Goal: Task Accomplishment & Management: Use online tool/utility

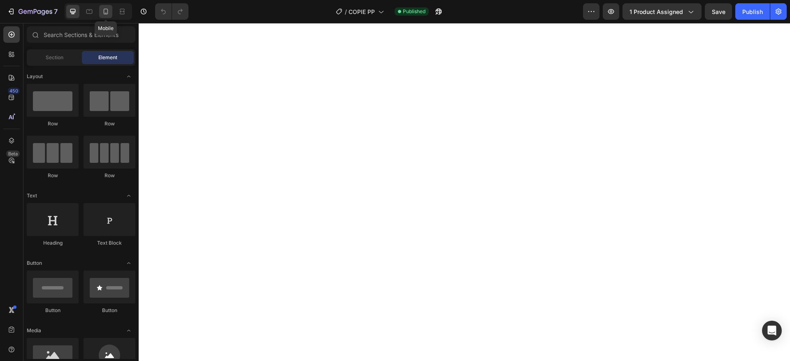
click at [102, 14] on icon at bounding box center [106, 11] width 8 height 8
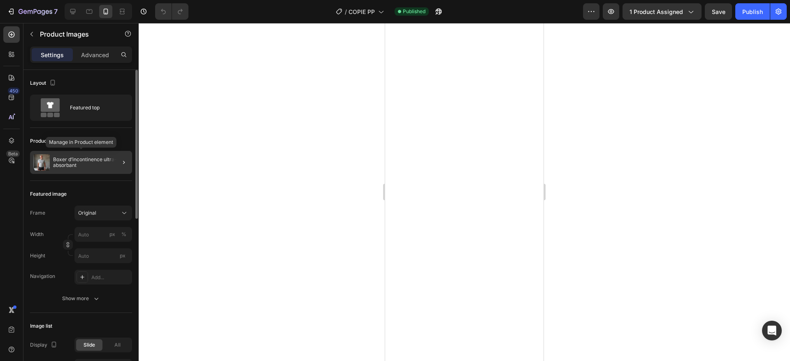
click at [98, 153] on div "Boxer d’incontinence ultra-absorbant" at bounding box center [81, 162] width 102 height 23
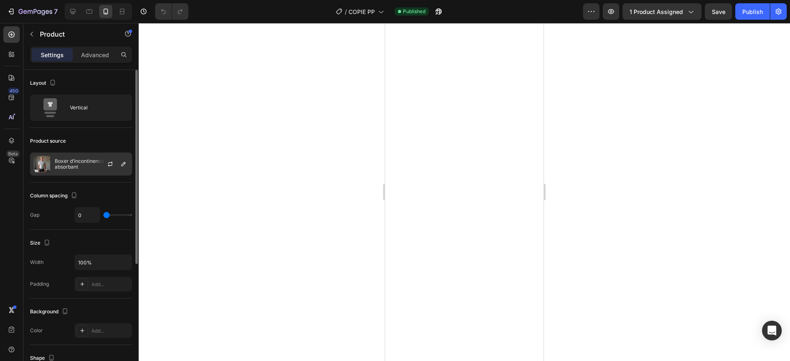
click at [87, 158] on p "Boxer d’incontinence ultra-absorbant" at bounding box center [92, 164] width 74 height 12
click at [111, 163] on icon "button" at bounding box center [110, 164] width 7 height 7
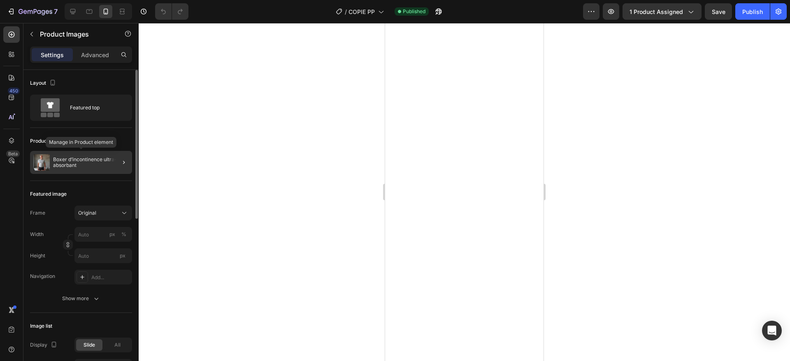
click at [81, 160] on p "Boxer d’incontinence ultra-absorbant" at bounding box center [91, 163] width 76 height 12
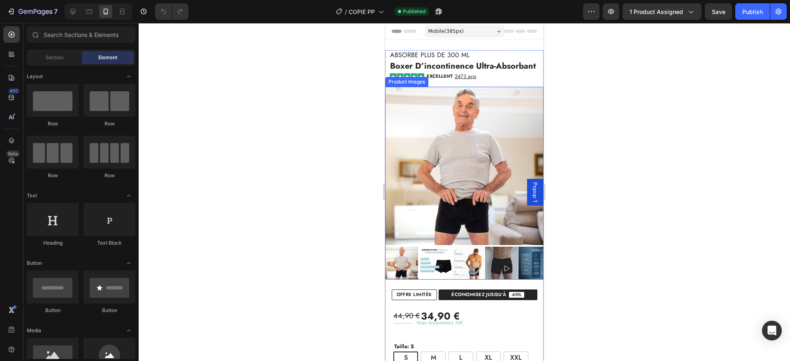
click at [431, 218] on img at bounding box center [464, 166] width 158 height 158
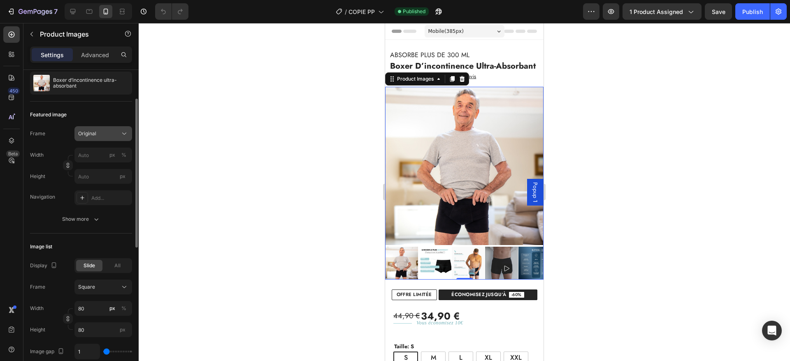
scroll to position [82, 0]
click at [105, 134] on div "Original" at bounding box center [98, 130] width 40 height 7
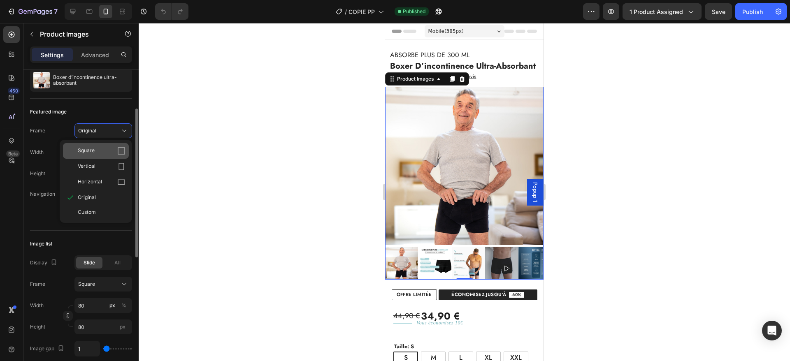
click at [98, 149] on div "Square" at bounding box center [102, 151] width 48 height 8
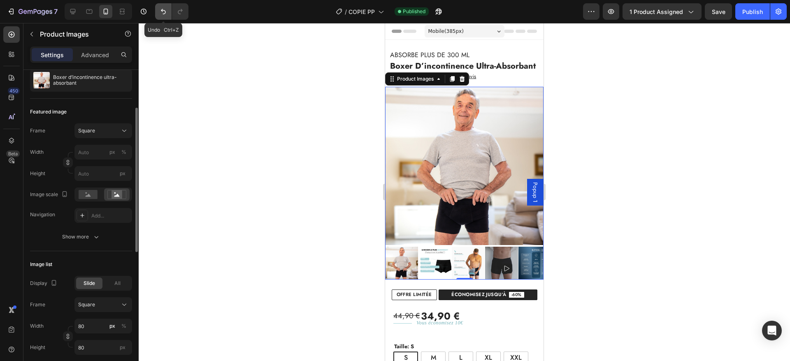
click at [167, 15] on icon "Undo/Redo" at bounding box center [163, 11] width 8 height 8
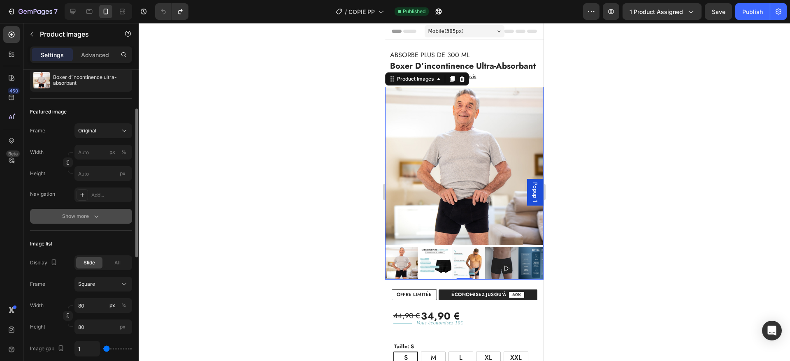
click at [68, 217] on div "Show more" at bounding box center [81, 216] width 38 height 8
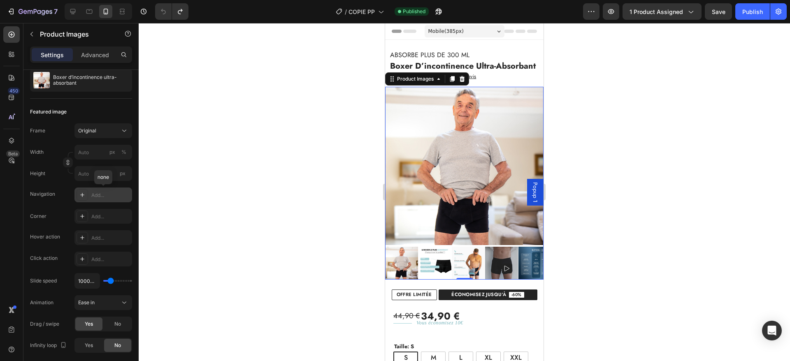
click at [93, 196] on div "Add..." at bounding box center [110, 195] width 39 height 7
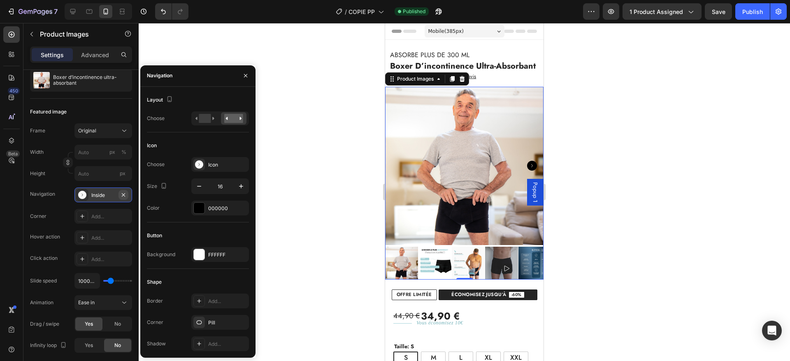
click at [126, 194] on icon "button" at bounding box center [123, 195] width 7 height 7
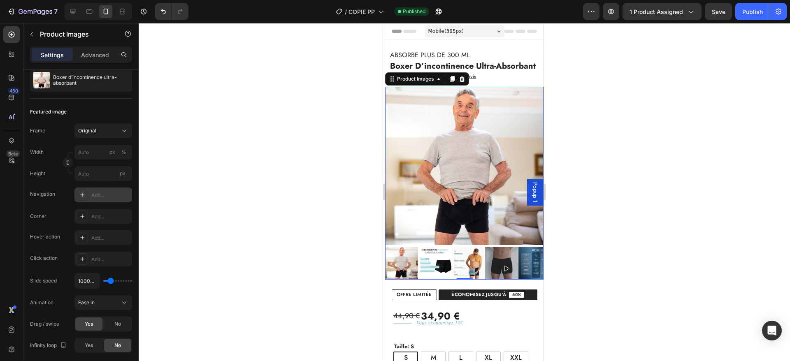
click at [436, 146] on img at bounding box center [464, 166] width 158 height 158
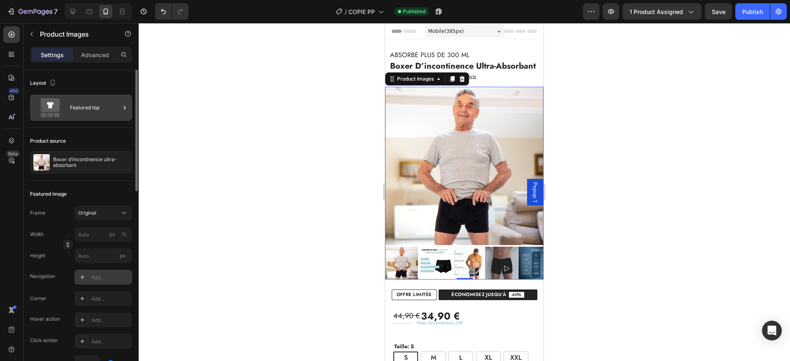
click at [80, 109] on div "Featured top" at bounding box center [95, 107] width 50 height 19
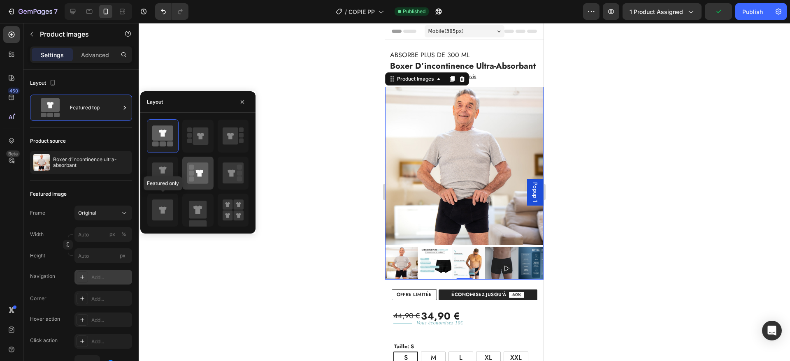
click at [174, 203] on div at bounding box center [162, 210] width 31 height 33
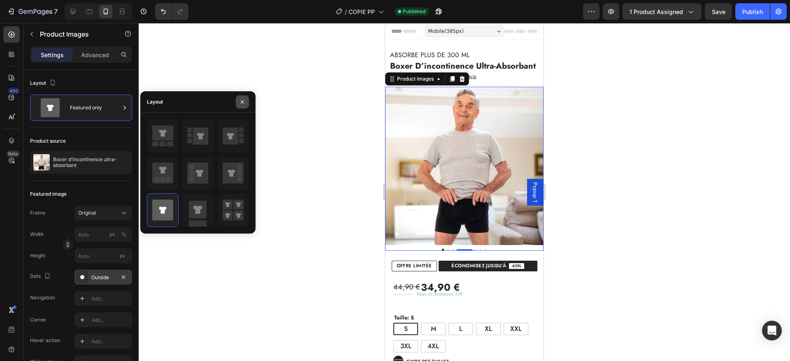
click at [241, 103] on icon "button" at bounding box center [242, 102] width 7 height 7
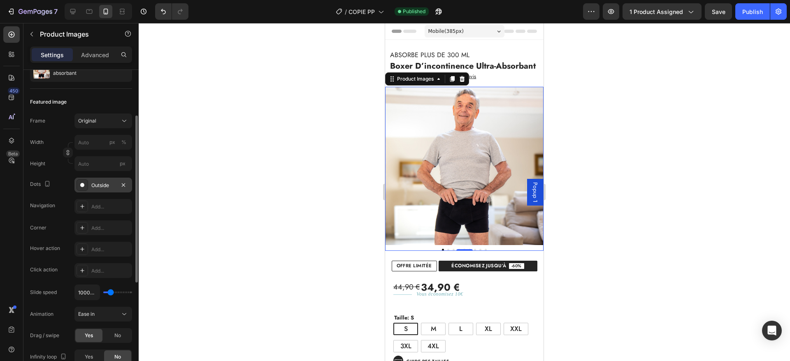
scroll to position [98, 0]
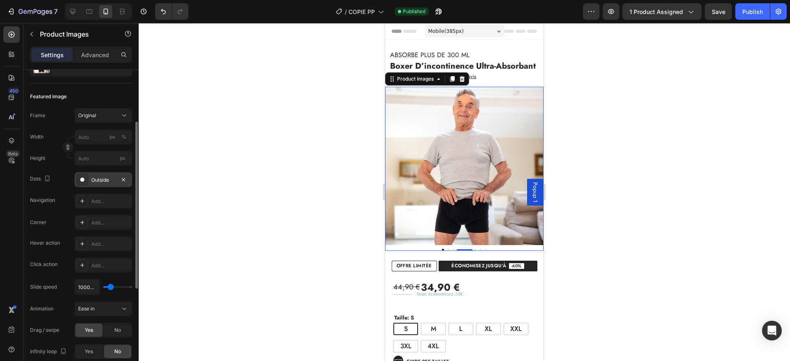
click at [88, 183] on div "Outside" at bounding box center [103, 179] width 58 height 15
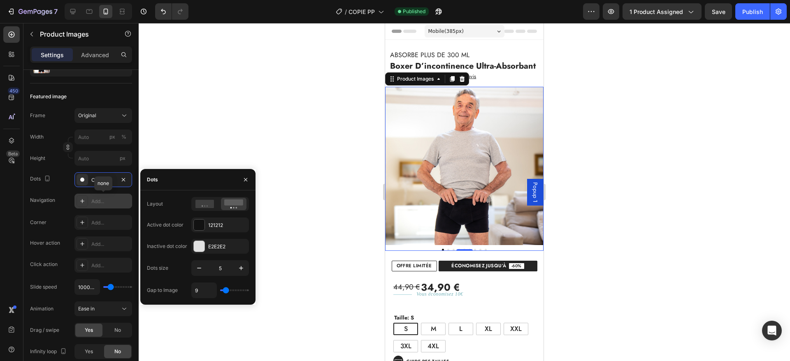
click at [95, 202] on div "Add..." at bounding box center [110, 201] width 39 height 7
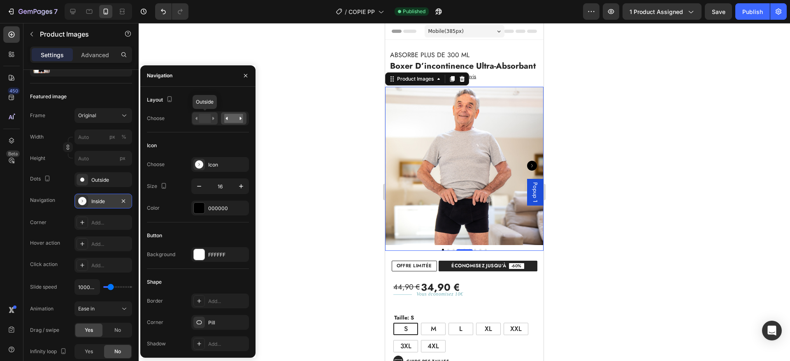
click at [207, 120] on rect at bounding box center [205, 118] width 12 height 9
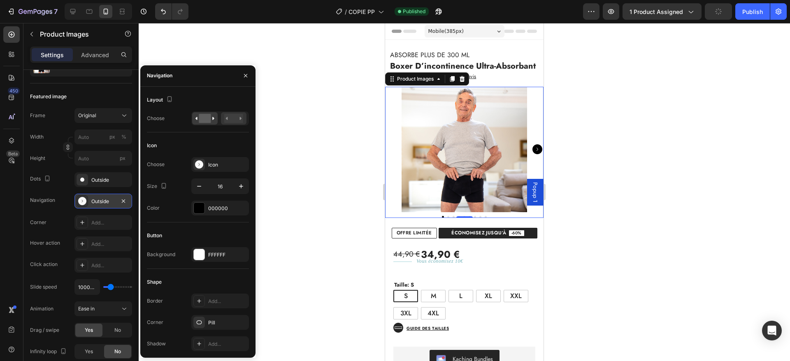
click at [222, 116] on div at bounding box center [234, 118] width 26 height 12
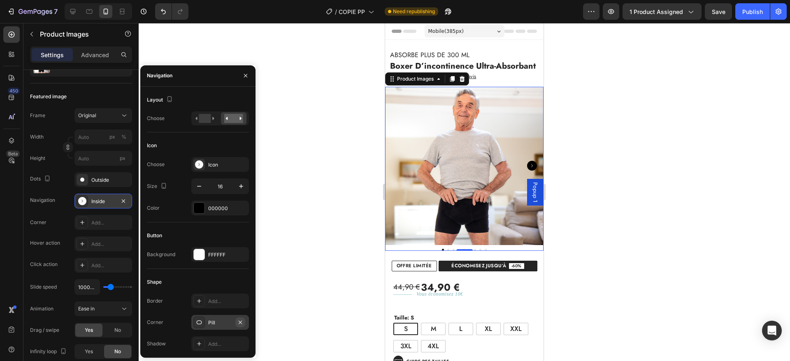
click at [241, 318] on button "button" at bounding box center [240, 323] width 10 height 10
click at [207, 117] on rect at bounding box center [205, 118] width 12 height 9
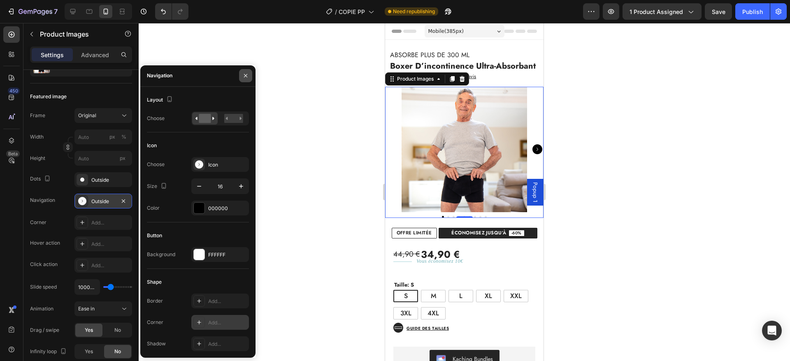
click at [243, 77] on icon "button" at bounding box center [245, 75] width 7 height 7
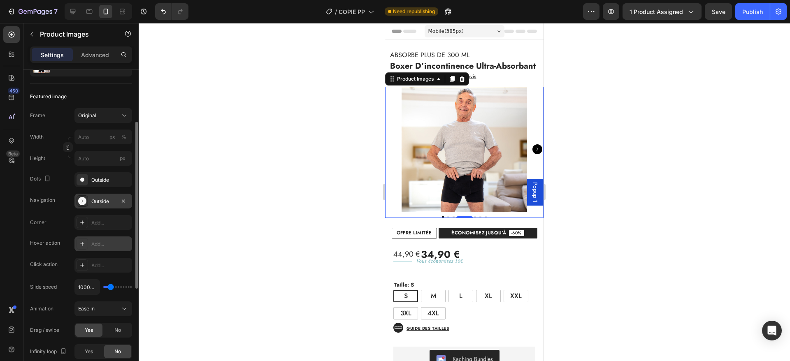
click at [123, 198] on icon "button" at bounding box center [123, 201] width 7 height 7
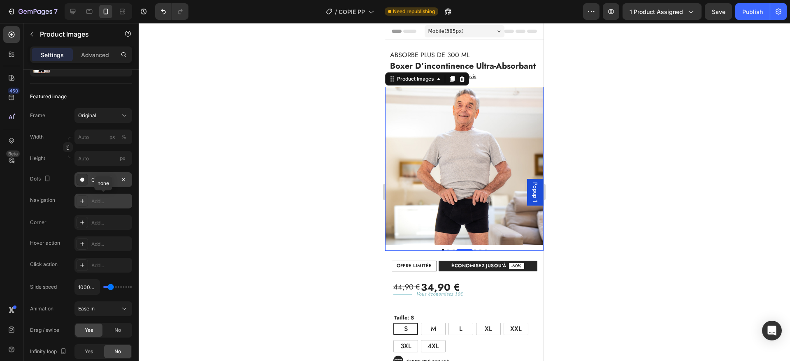
click at [98, 177] on div "Outside" at bounding box center [103, 180] width 24 height 7
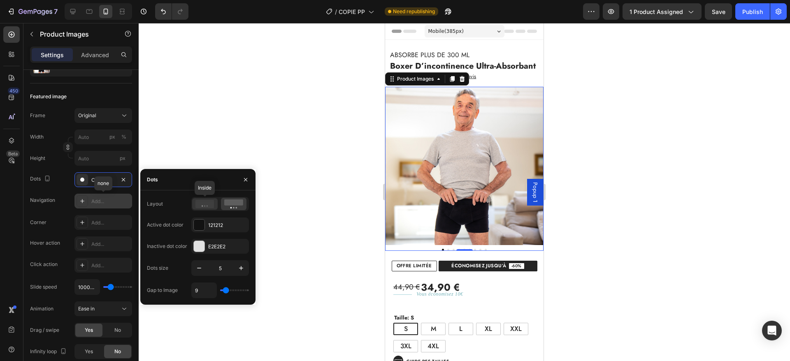
click at [204, 202] on icon at bounding box center [204, 204] width 19 height 8
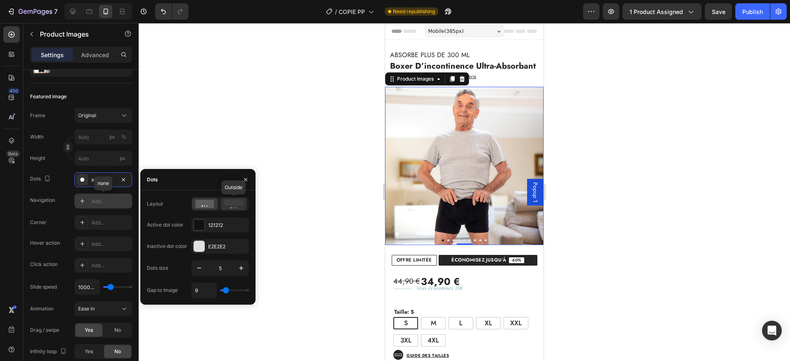
click at [229, 203] on rect at bounding box center [233, 203] width 19 height 6
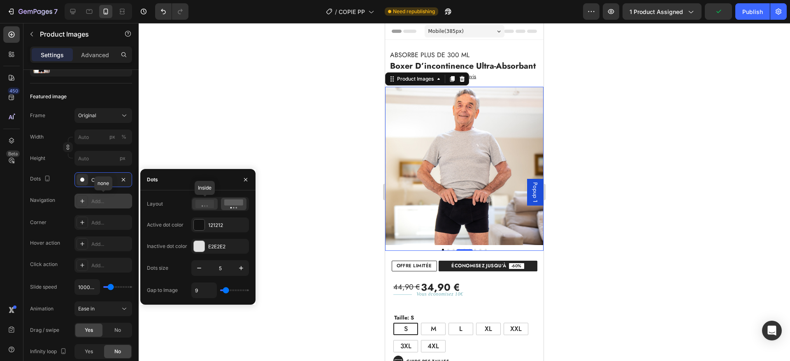
click at [209, 206] on icon at bounding box center [204, 204] width 19 height 8
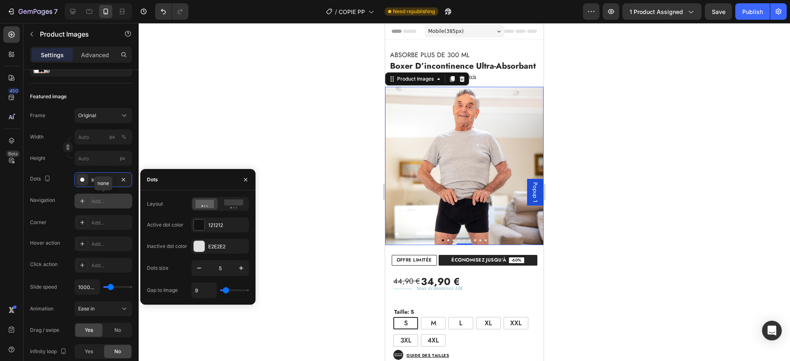
type input "0"
type input "4"
type input "7"
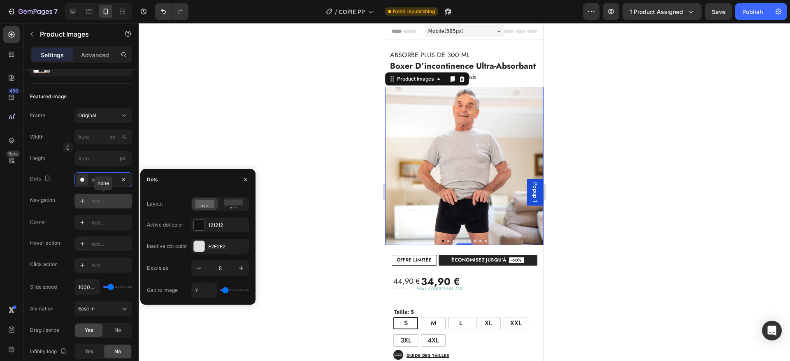
type input "7"
click at [225, 290] on input "range" at bounding box center [234, 291] width 29 height 2
click at [195, 265] on icon "button" at bounding box center [199, 268] width 8 height 8
click at [243, 260] on div "4" at bounding box center [220, 268] width 58 height 16
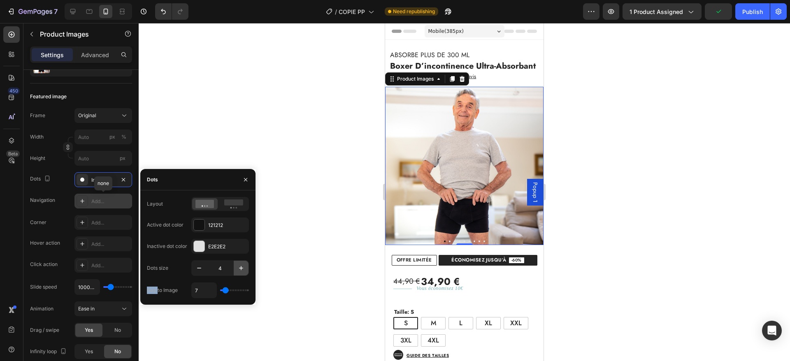
click at [244, 270] on icon "button" at bounding box center [241, 268] width 8 height 8
click at [199, 264] on icon "button" at bounding box center [199, 268] width 8 height 8
type input "4"
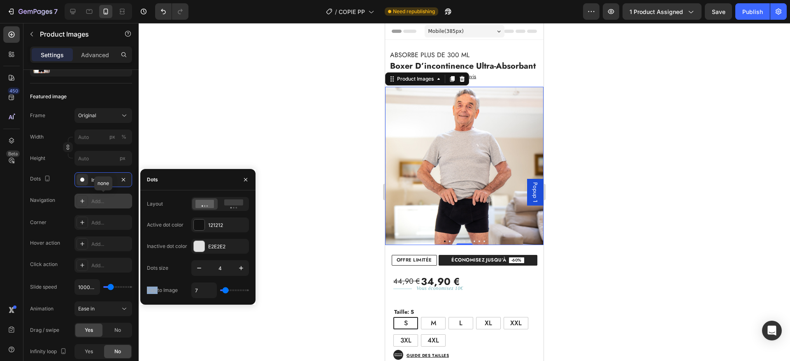
click at [179, 262] on div "Dots size 4" at bounding box center [198, 268] width 102 height 16
click at [79, 95] on div "Featured image" at bounding box center [81, 96] width 102 height 13
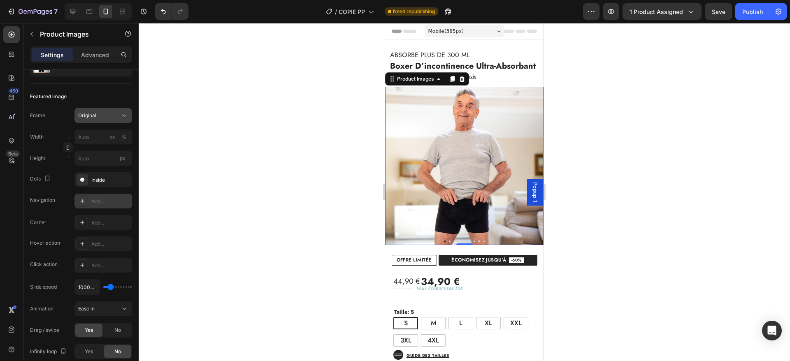
click at [95, 114] on span "Original" at bounding box center [87, 115] width 18 height 7
click at [98, 92] on div "Featured image" at bounding box center [81, 96] width 102 height 13
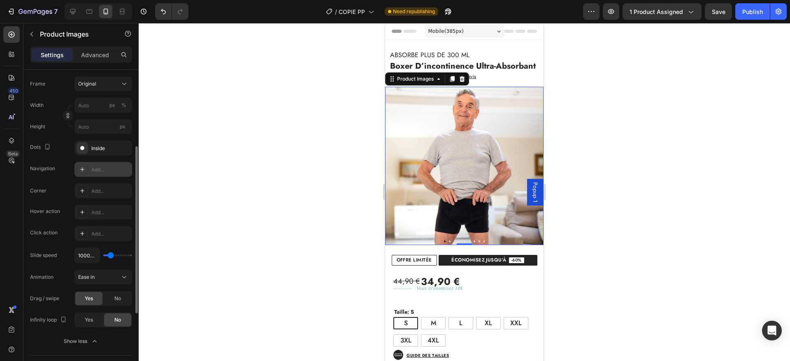
scroll to position [135, 0]
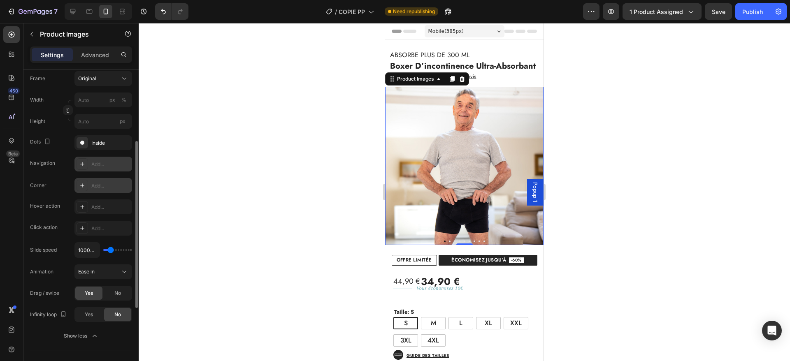
click at [95, 181] on div "Add..." at bounding box center [103, 185] width 58 height 15
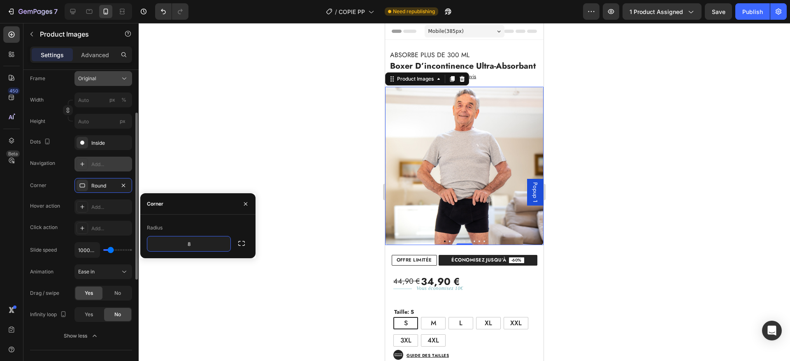
scroll to position [116, 0]
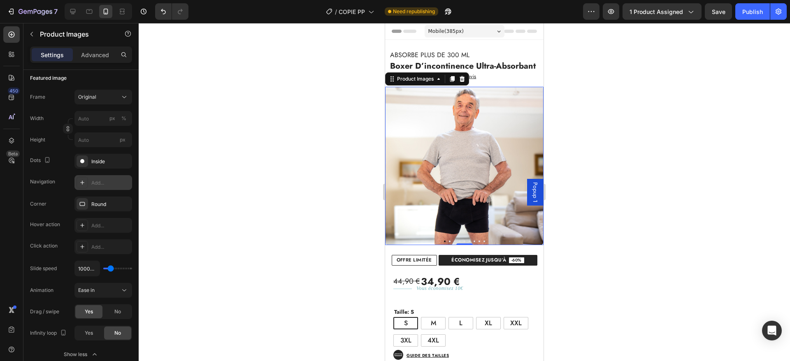
drag, startPoint x: 110, startPoint y: 263, endPoint x: 110, endPoint y: 270, distance: 6.6
click at [110, 270] on div "1000ms" at bounding box center [103, 269] width 58 height 16
type input "1650ms"
type input "1650"
type input "2100ms"
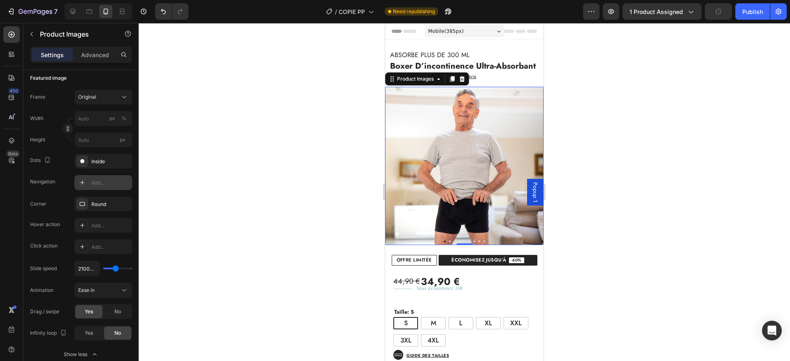
drag, startPoint x: 110, startPoint y: 270, endPoint x: 116, endPoint y: 269, distance: 5.8
type input "2100"
click at [116, 269] on input "range" at bounding box center [117, 269] width 29 height 2
click at [102, 289] on div "Ease in" at bounding box center [99, 290] width 42 height 7
click at [103, 292] on div "Ease in" at bounding box center [99, 290] width 42 height 7
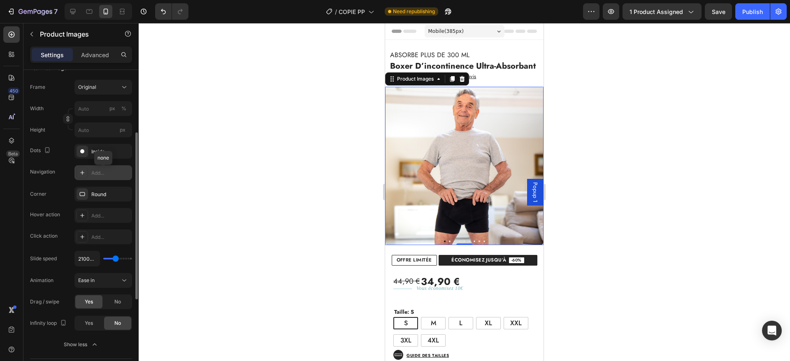
scroll to position [123, 0]
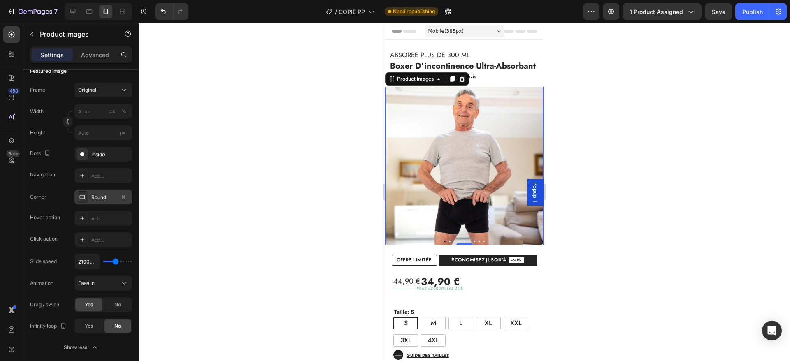
click at [99, 195] on div "Round" at bounding box center [103, 197] width 24 height 7
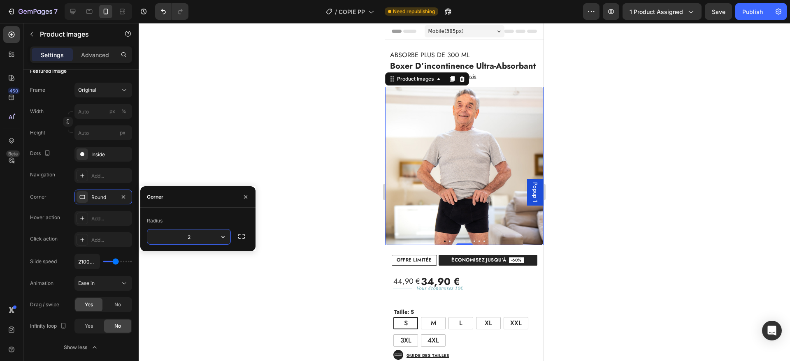
type input "20"
click at [522, 72] on h2 "boxer d’incontinence ultra-absorbant" at bounding box center [466, 66] width 154 height 12
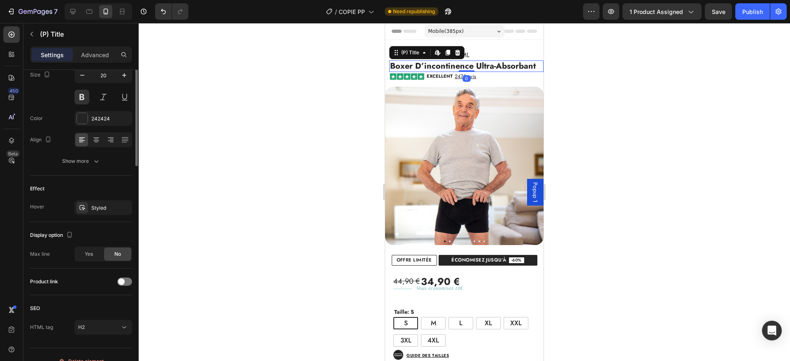
scroll to position [0, 0]
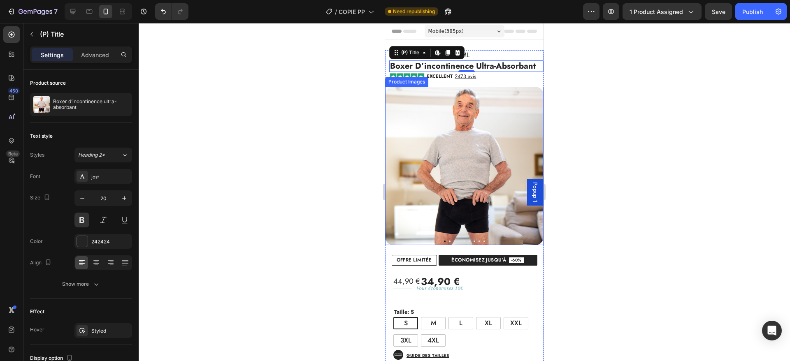
click at [503, 145] on img at bounding box center [464, 166] width 158 height 158
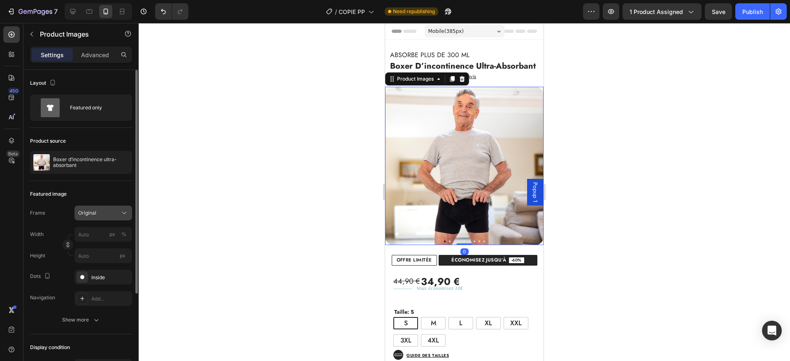
click at [100, 217] on button "Original" at bounding box center [103, 213] width 58 height 15
click at [95, 185] on div "Featured image Frame Original Width px % Height px Dots Inside Navigation Add..…" at bounding box center [81, 257] width 102 height 153
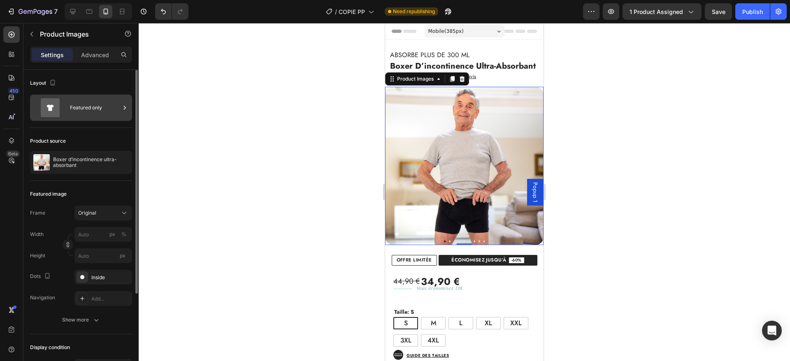
click at [86, 107] on div "Featured only" at bounding box center [95, 107] width 50 height 19
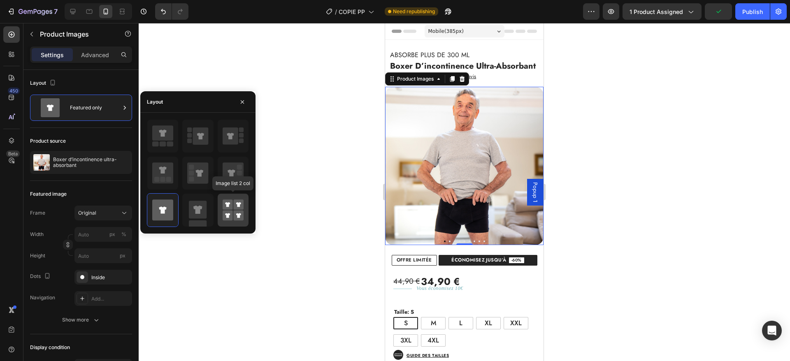
click at [221, 205] on div at bounding box center [233, 210] width 31 height 33
type input "50"
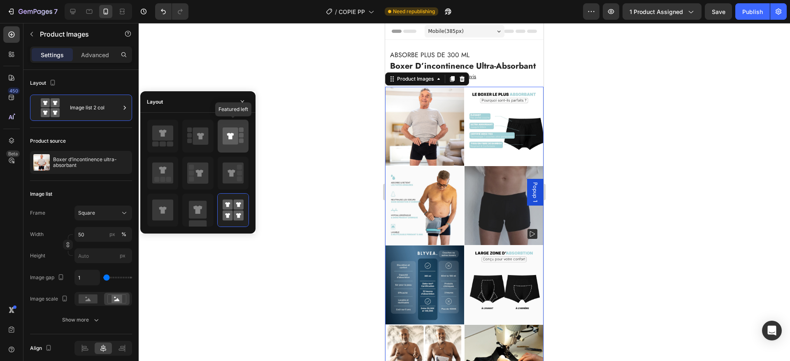
click at [230, 134] on icon at bounding box center [230, 136] width 7 height 7
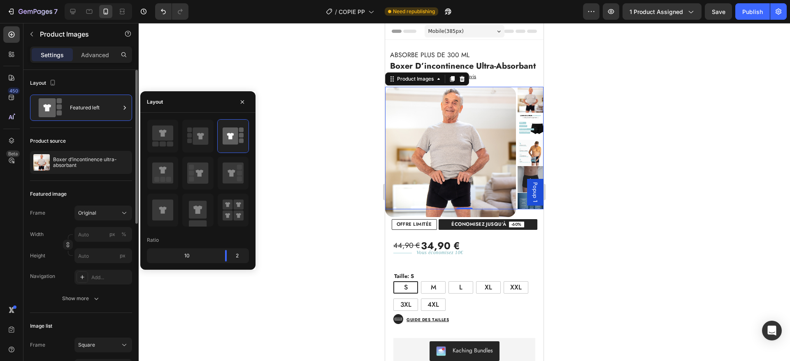
click at [105, 128] on div "Product source Boxer d’incontinence ultra-absorbant" at bounding box center [81, 154] width 102 height 53
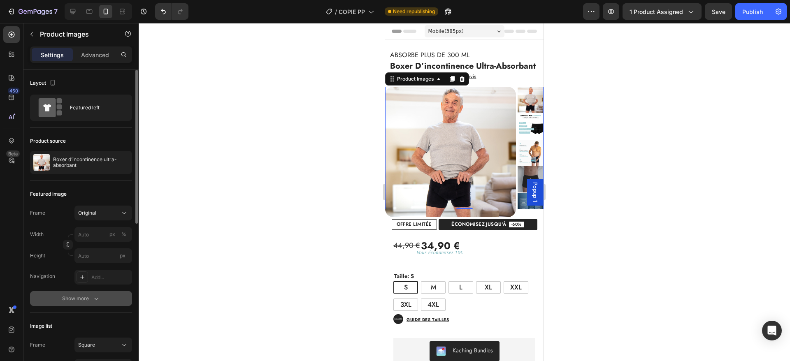
click at [82, 295] on div "Show more" at bounding box center [81, 299] width 38 height 8
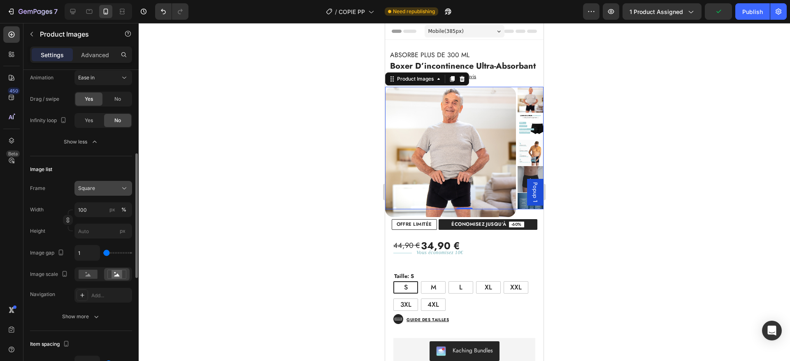
scroll to position [312, 0]
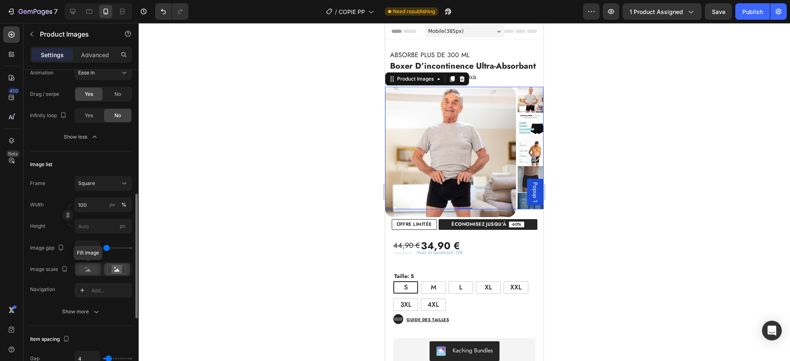
click at [90, 268] on rect at bounding box center [88, 269] width 19 height 9
click at [110, 268] on icon at bounding box center [116, 269] width 19 height 9
click at [79, 308] on div "Show more" at bounding box center [81, 312] width 38 height 8
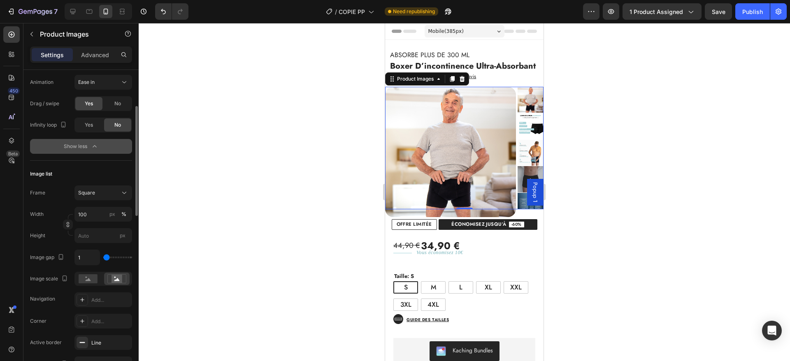
scroll to position [251, 0]
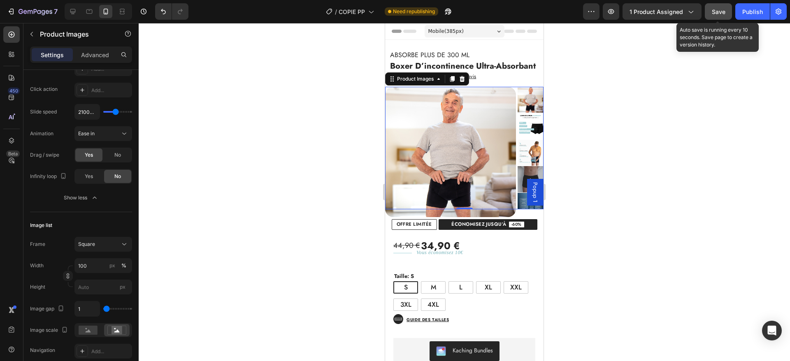
click at [712, 8] on span "Save" at bounding box center [719, 11] width 14 height 7
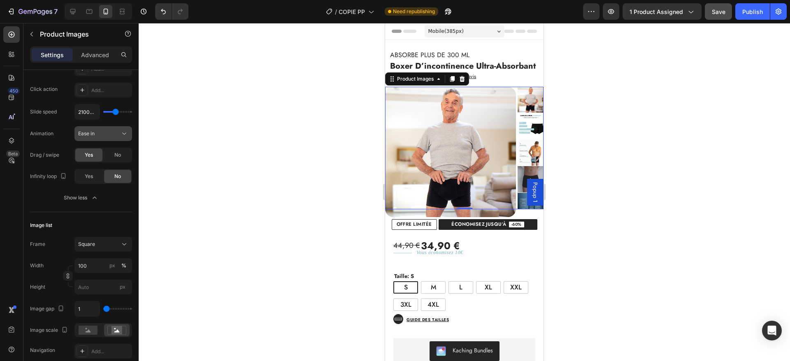
scroll to position [0, 0]
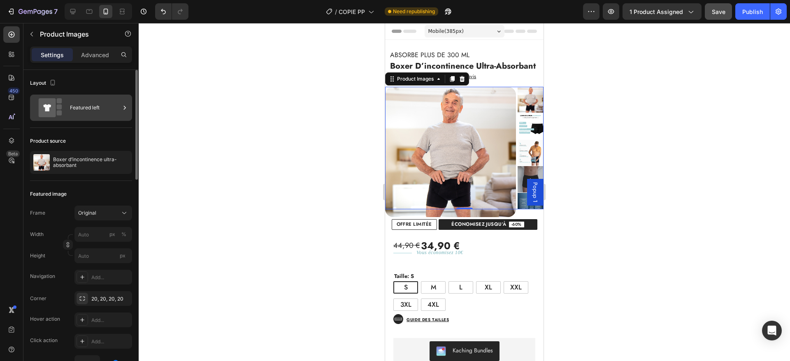
click at [85, 117] on div "Featured left" at bounding box center [81, 108] width 102 height 26
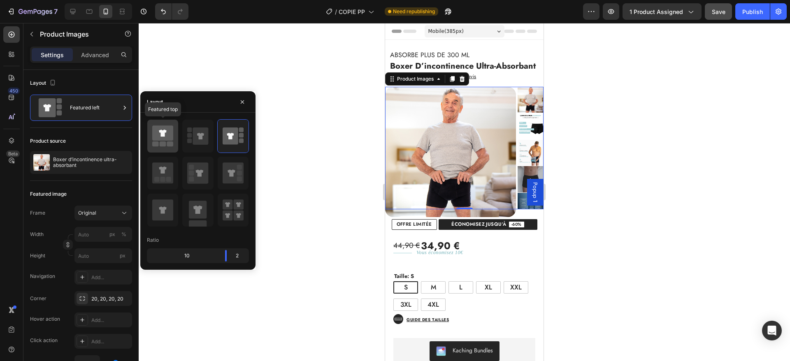
click at [156, 130] on icon at bounding box center [162, 132] width 21 height 15
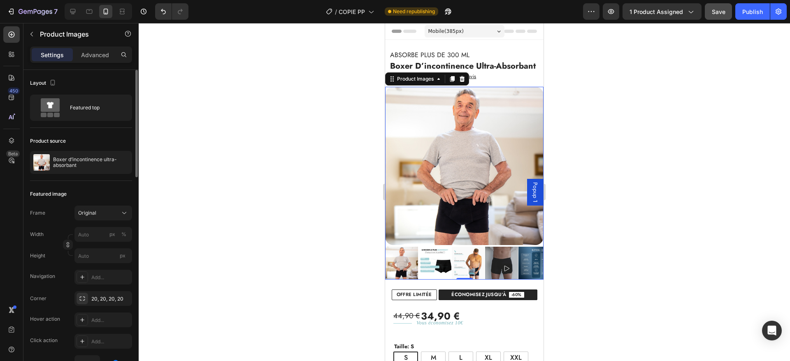
click at [124, 139] on div "Product source" at bounding box center [81, 141] width 102 height 13
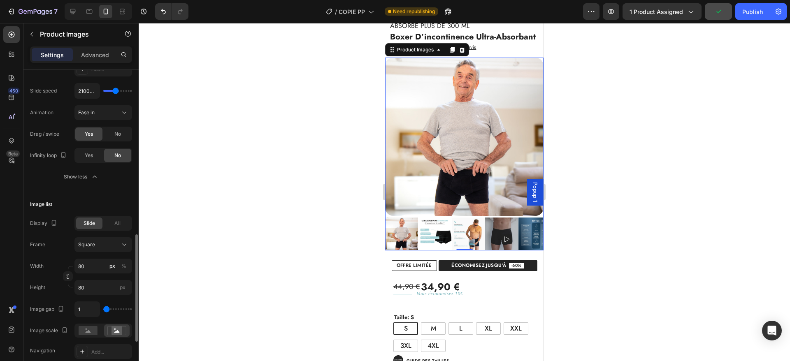
scroll to position [355, 0]
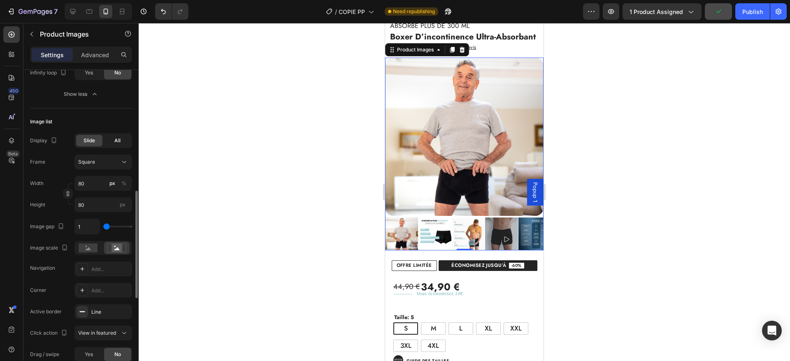
click at [125, 142] on div "All" at bounding box center [117, 141] width 26 height 12
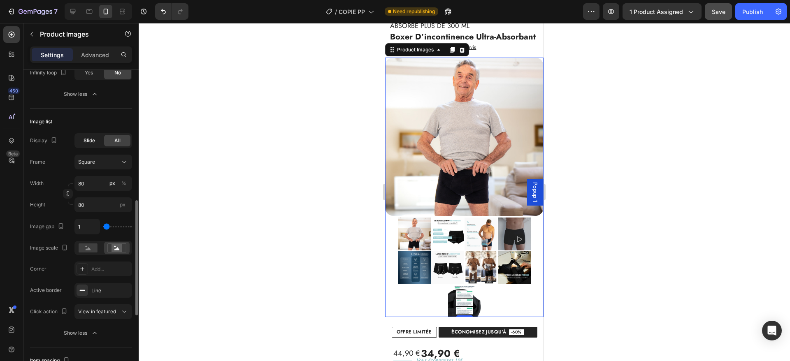
click at [91, 141] on span "Slide" at bounding box center [90, 140] width 12 height 7
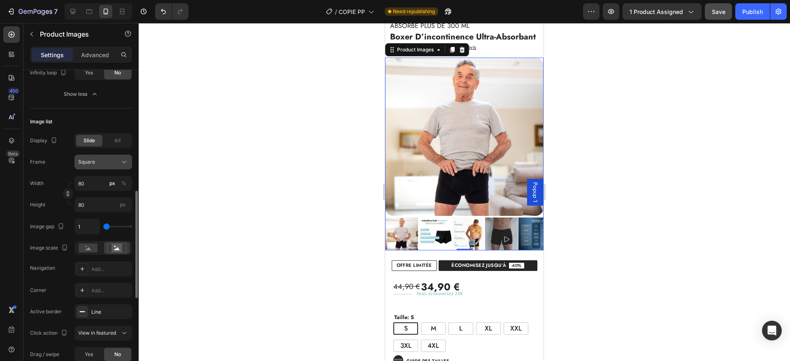
click at [99, 160] on div "Square" at bounding box center [98, 161] width 40 height 7
click at [98, 153] on div "Display Slide All Frame Square Width 80 px % Height 80 px Image gap 1 Image sca…" at bounding box center [81, 204] width 102 height 143
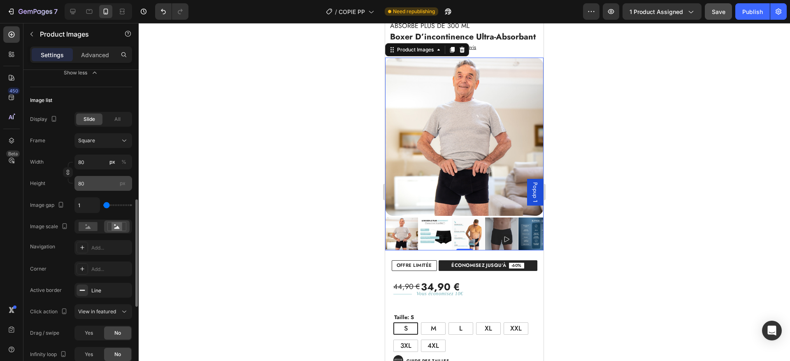
scroll to position [377, 0]
click at [101, 250] on div "Add..." at bounding box center [110, 247] width 39 height 7
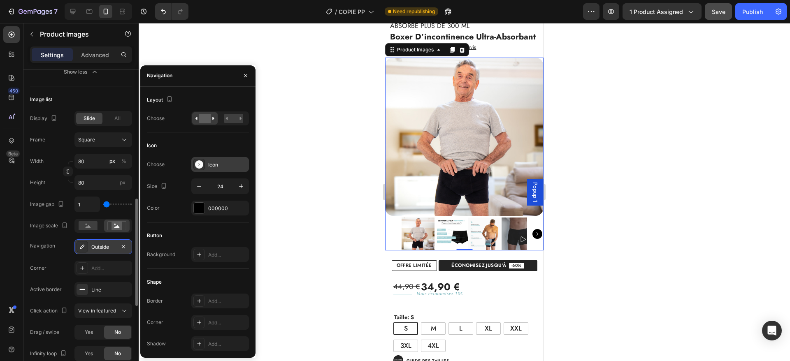
click at [211, 159] on div "Icon" at bounding box center [220, 164] width 58 height 15
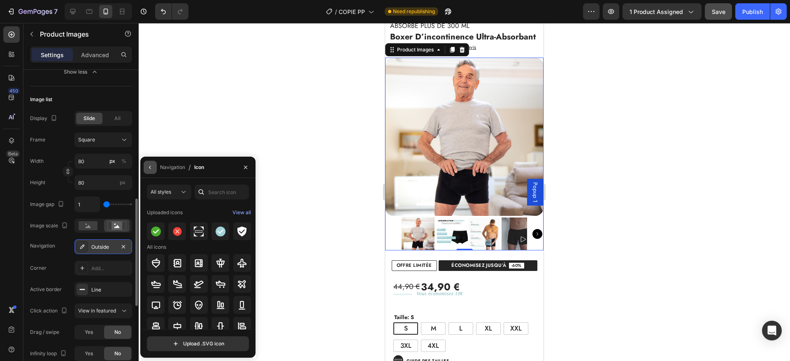
click at [148, 170] on icon "button" at bounding box center [150, 167] width 7 height 7
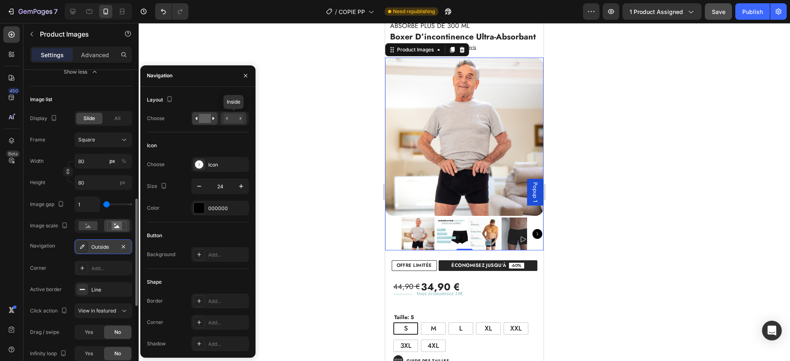
click at [231, 117] on rect at bounding box center [233, 118] width 19 height 9
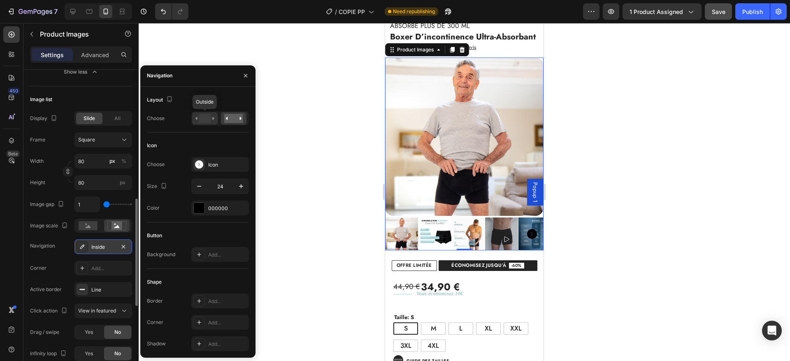
click at [199, 119] on rect at bounding box center [205, 118] width 12 height 9
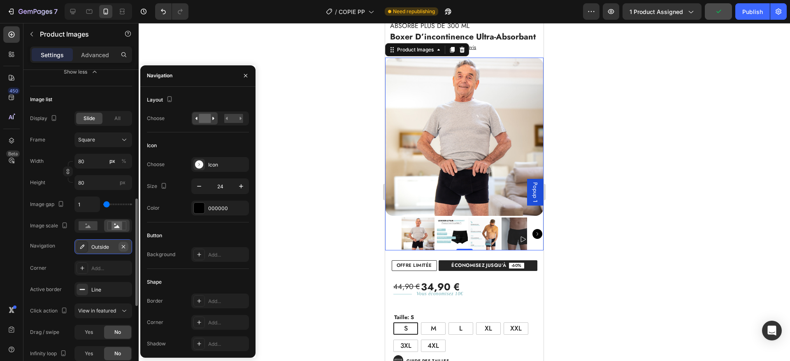
click at [124, 244] on icon "button" at bounding box center [123, 247] width 7 height 7
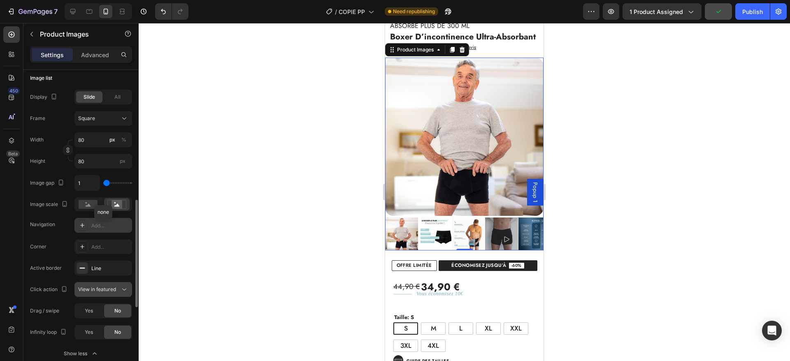
scroll to position [401, 0]
click at [88, 310] on span "Yes" at bounding box center [89, 308] width 8 height 7
click at [105, 286] on span "View in featured" at bounding box center [97, 287] width 38 height 6
click at [100, 287] on span "View in featured" at bounding box center [97, 287] width 38 height 6
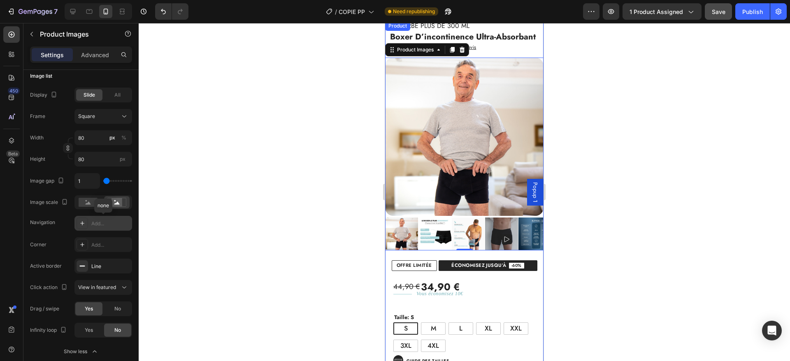
click at [502, 251] on div "Absorbe plus de 300 ml Heading boxer d’incontinence ultra-absorbant (P) Title E…" at bounding box center [464, 146] width 158 height 250
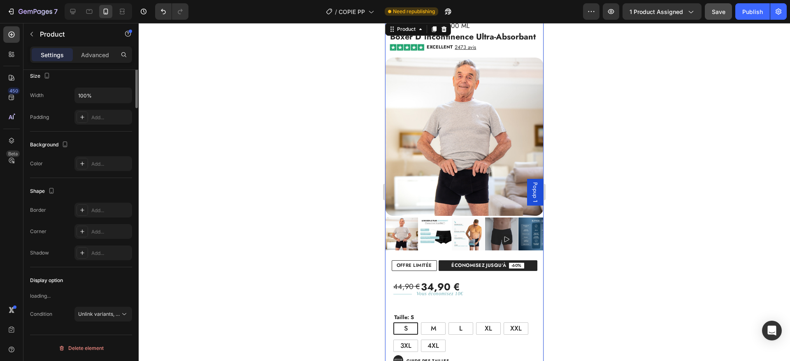
scroll to position [0, 0]
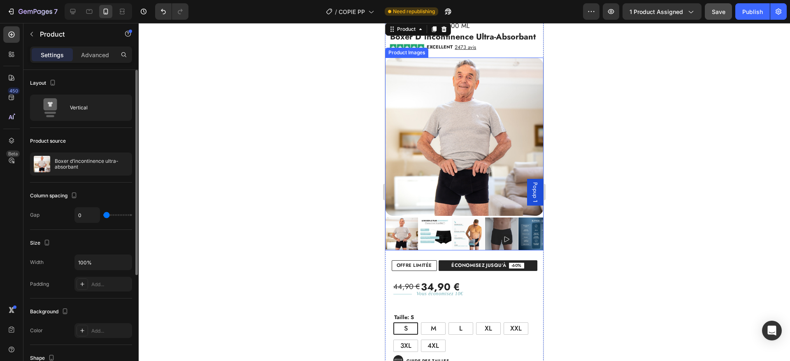
click at [505, 236] on rect at bounding box center [507, 240] width 10 height 10
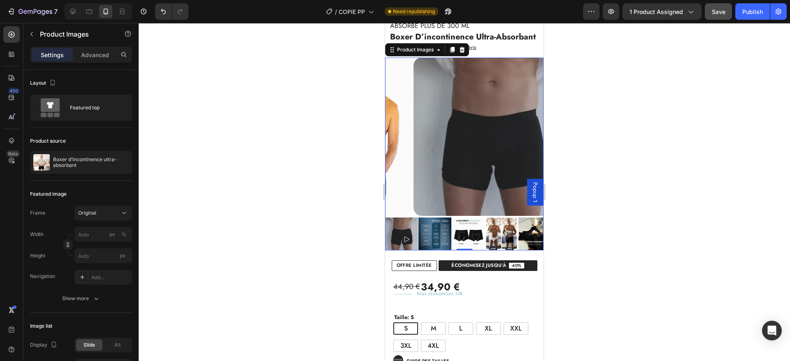
click at [486, 228] on img at bounding box center [501, 234] width 33 height 33
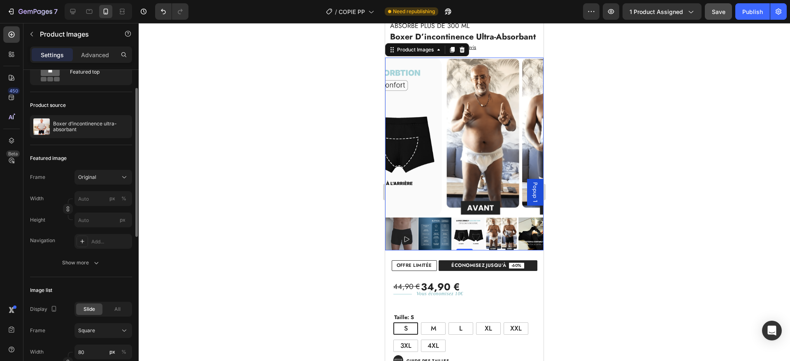
scroll to position [37, 0]
click at [81, 256] on button "Show more" at bounding box center [81, 261] width 102 height 15
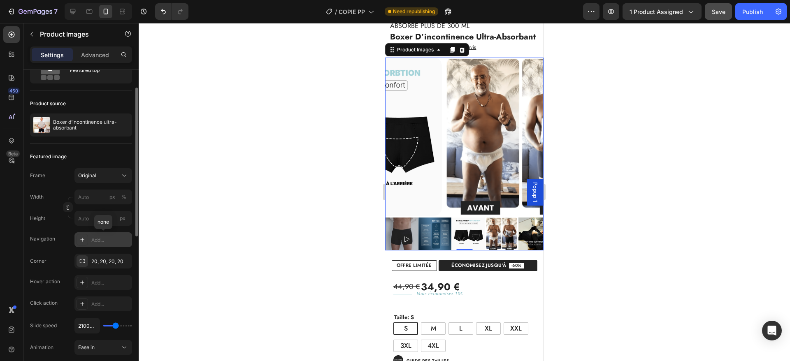
click at [102, 238] on div "Add..." at bounding box center [110, 240] width 39 height 7
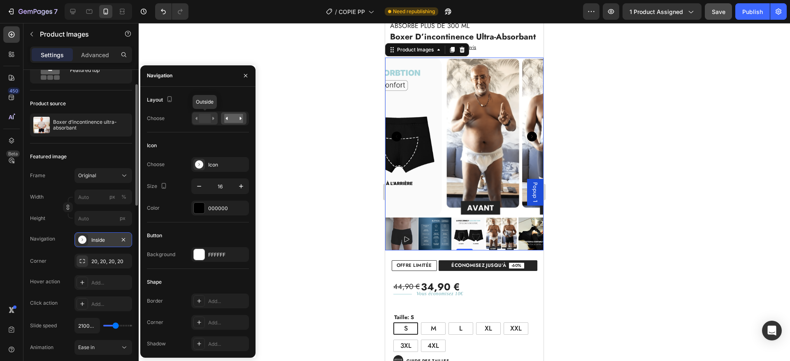
click at [206, 119] on rect at bounding box center [205, 118] width 12 height 9
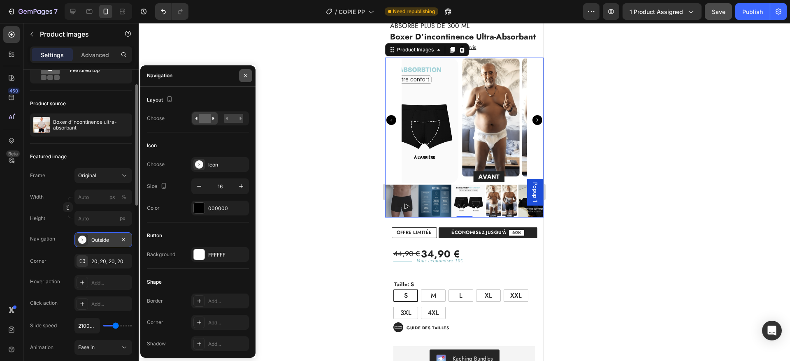
click at [244, 73] on icon "button" at bounding box center [245, 75] width 7 height 7
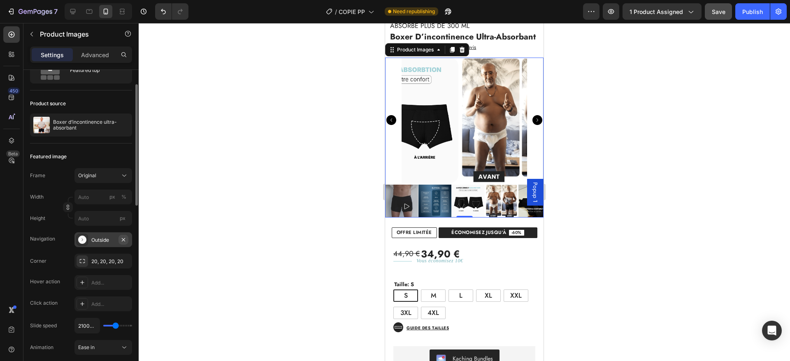
click at [122, 239] on icon "button" at bounding box center [123, 240] width 7 height 7
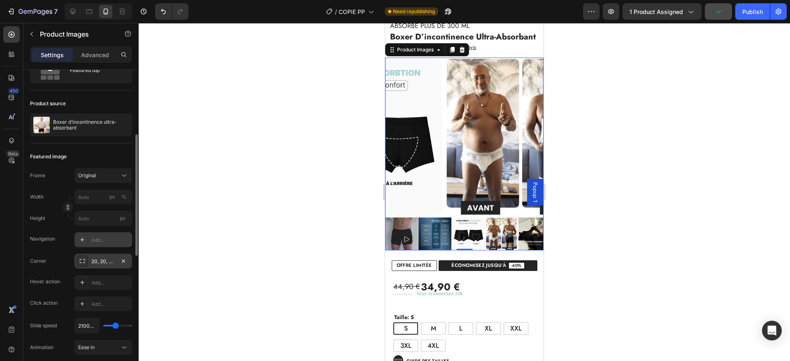
scroll to position [74, 0]
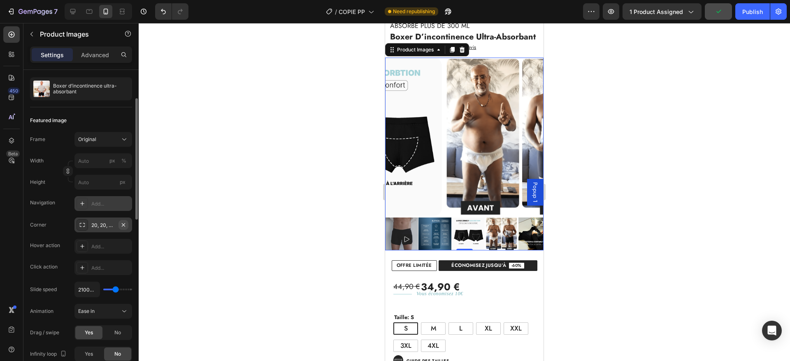
click at [124, 224] on icon "button" at bounding box center [123, 224] width 3 height 3
click at [425, 242] on img at bounding box center [434, 234] width 33 height 33
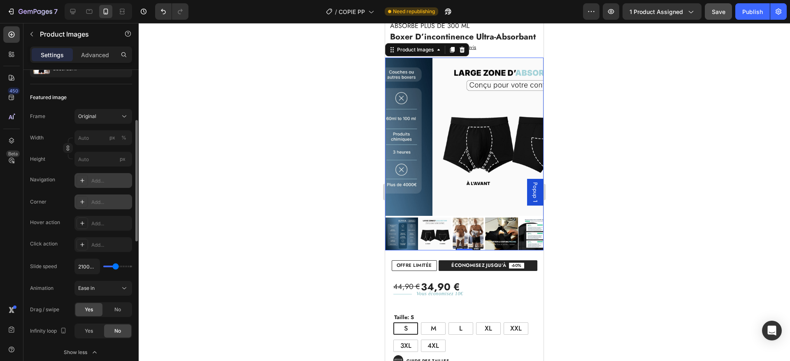
scroll to position [109, 0]
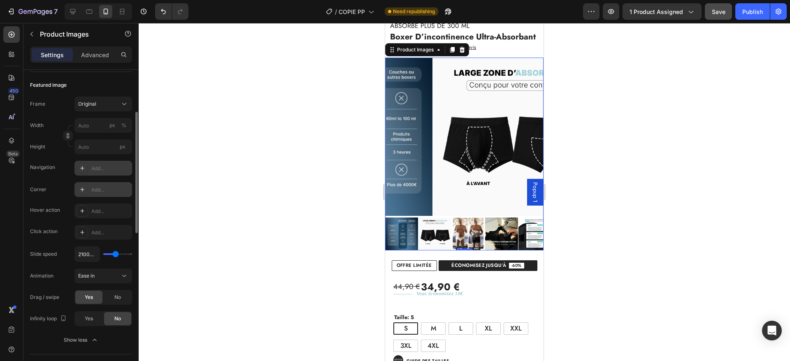
click at [411, 230] on div at bounding box center [401, 234] width 33 height 33
click at [405, 239] on div at bounding box center [401, 234] width 33 height 33
click at [425, 234] on img at bounding box center [434, 234] width 33 height 33
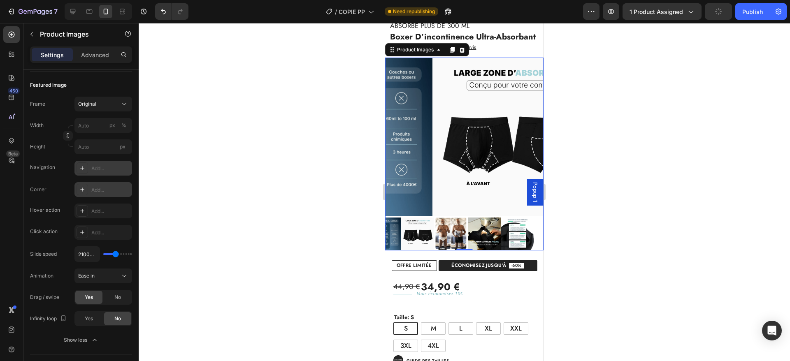
click at [443, 232] on img at bounding box center [450, 234] width 33 height 33
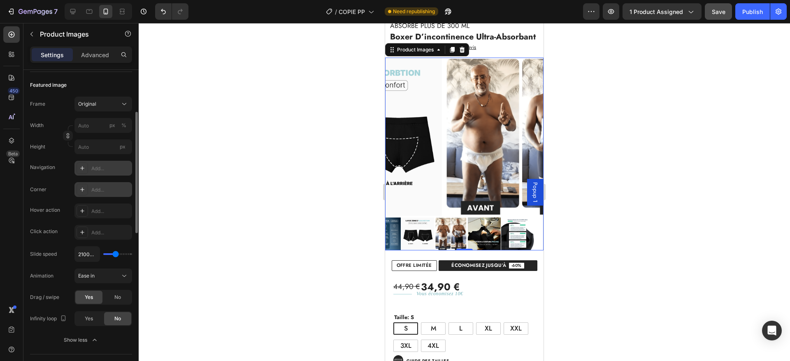
click at [106, 253] on div "2100ms" at bounding box center [103, 254] width 58 height 16
type input "100"
click at [106, 254] on input "range" at bounding box center [117, 254] width 29 height 2
click at [460, 230] on div at bounding box center [450, 234] width 33 height 33
click at [448, 238] on div at bounding box center [450, 234] width 33 height 33
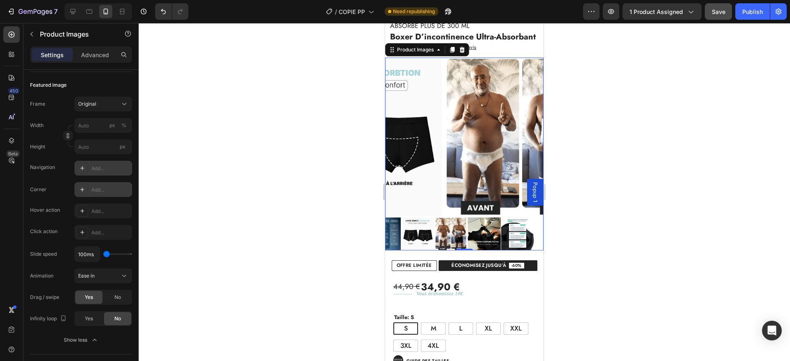
click at [492, 228] on img at bounding box center [484, 234] width 33 height 33
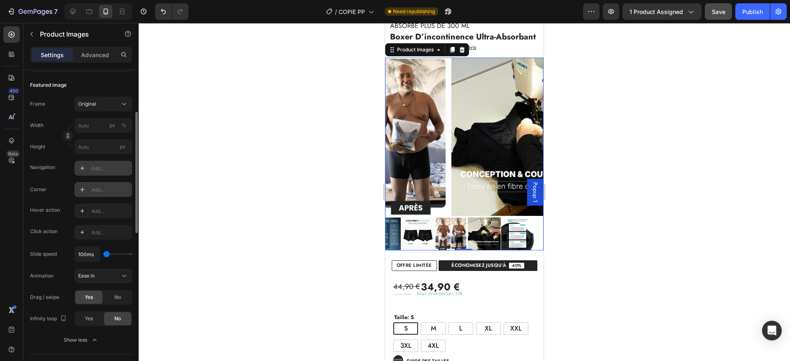
type input "550ms"
type input "550"
type input "850ms"
type input "850"
type input "900ms"
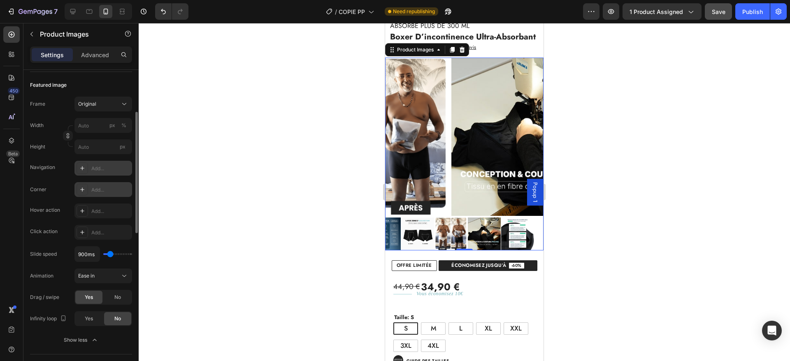
drag, startPoint x: 104, startPoint y: 253, endPoint x: 112, endPoint y: 253, distance: 7.4
type input "1200"
click at [112, 253] on input "range" at bounding box center [117, 254] width 29 height 2
type input "1200ms"
click at [512, 234] on img at bounding box center [517, 234] width 33 height 33
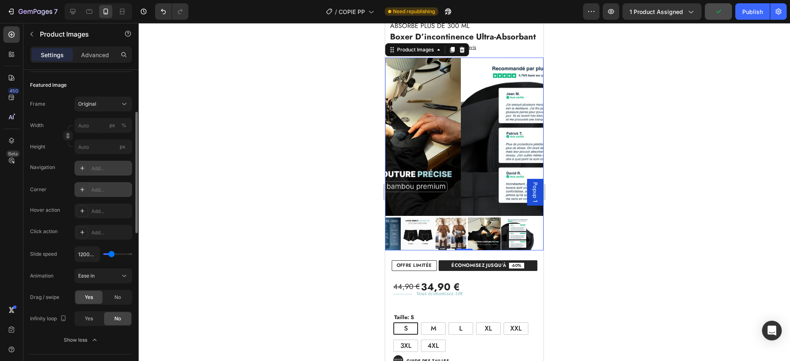
type input "100"
click at [105, 253] on input "range" at bounding box center [117, 254] width 29 height 2
type input "200ms"
type input "200"
type input "650ms"
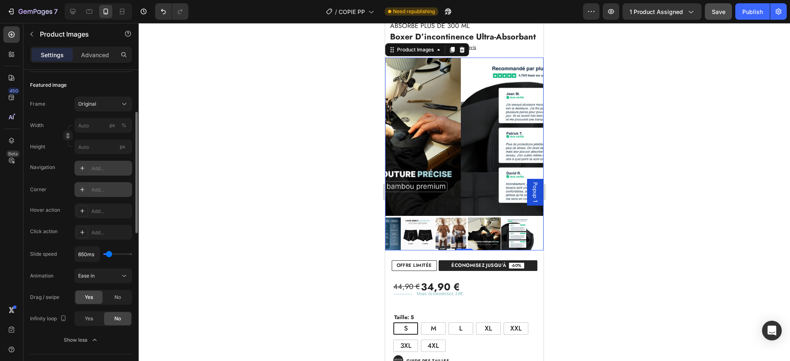
type input "650"
click at [109, 253] on input "range" at bounding box center [117, 254] width 29 height 2
click at [475, 232] on img at bounding box center [484, 234] width 33 height 33
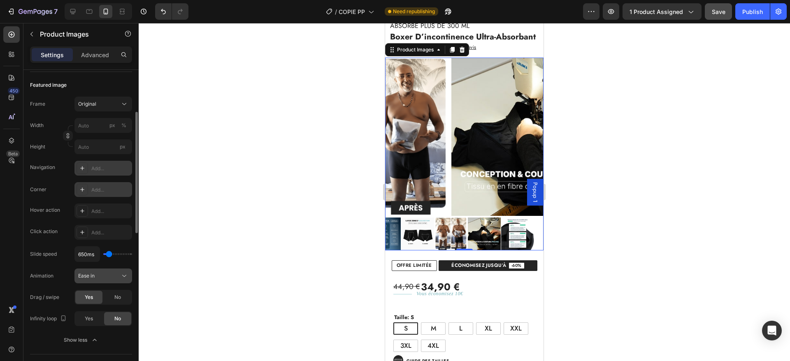
click at [96, 279] on div "Ease in" at bounding box center [99, 275] width 42 height 7
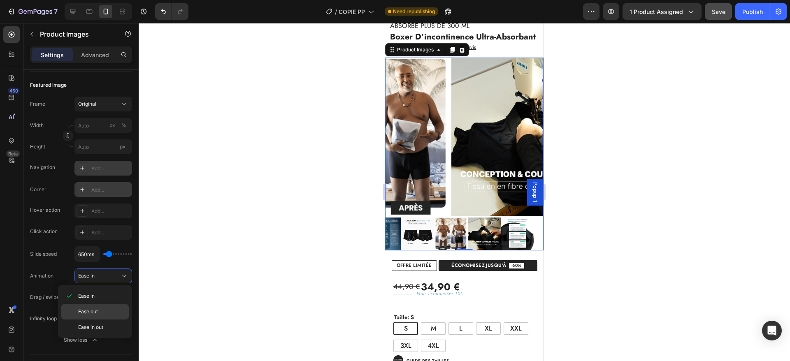
click at [107, 308] on p "Ease out" at bounding box center [101, 311] width 47 height 7
click at [451, 237] on img at bounding box center [450, 234] width 33 height 33
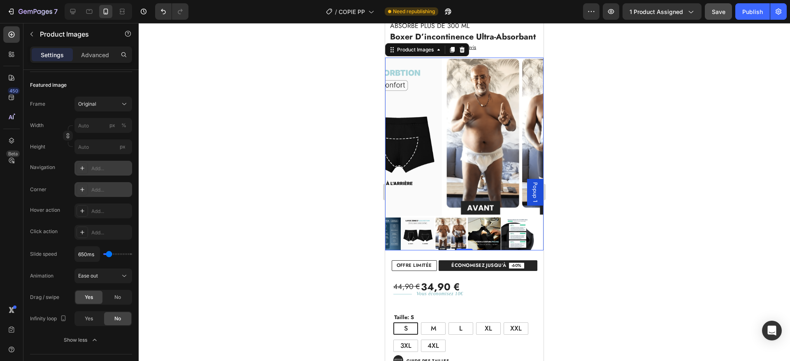
click at [429, 240] on img at bounding box center [417, 234] width 33 height 33
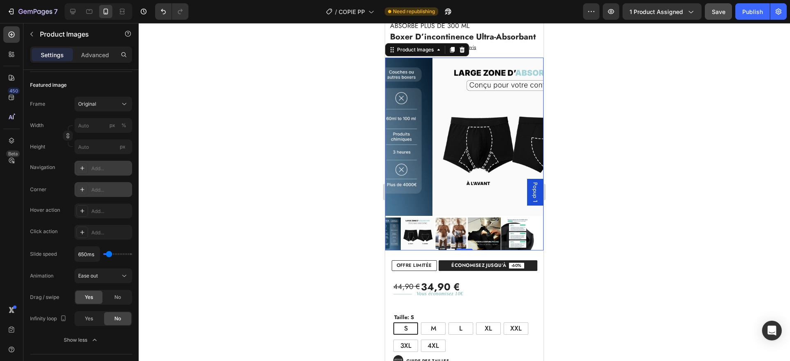
click at [450, 236] on img at bounding box center [450, 234] width 33 height 33
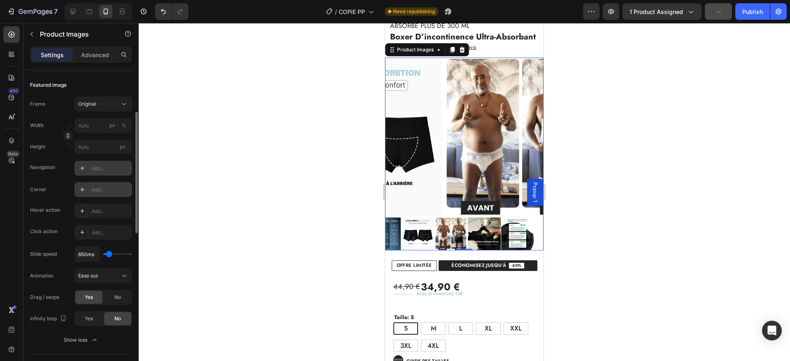
type input "1100ms"
type input "1200"
click at [112, 253] on input "range" at bounding box center [117, 254] width 29 height 2
click at [417, 234] on img at bounding box center [417, 234] width 33 height 33
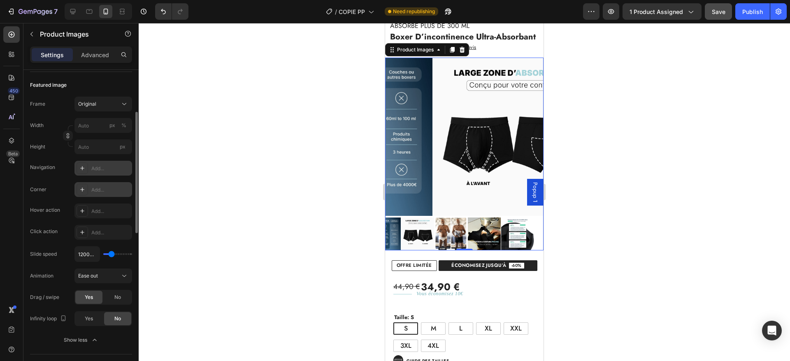
click at [112, 252] on div "1200ms" at bounding box center [103, 254] width 58 height 16
type input "1650ms"
type input "2100"
click at [116, 253] on input "range" at bounding box center [117, 254] width 29 height 2
type input "1800ms"
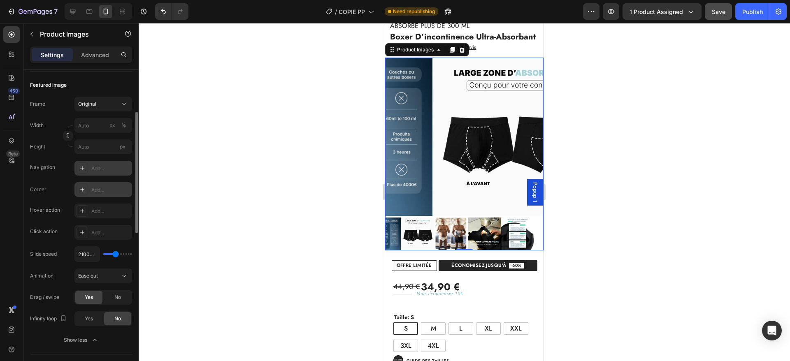
type input "1800"
type input "1750ms"
type input "1750"
click at [114, 254] on input "range" at bounding box center [117, 254] width 29 height 2
click at [458, 232] on img at bounding box center [450, 234] width 33 height 33
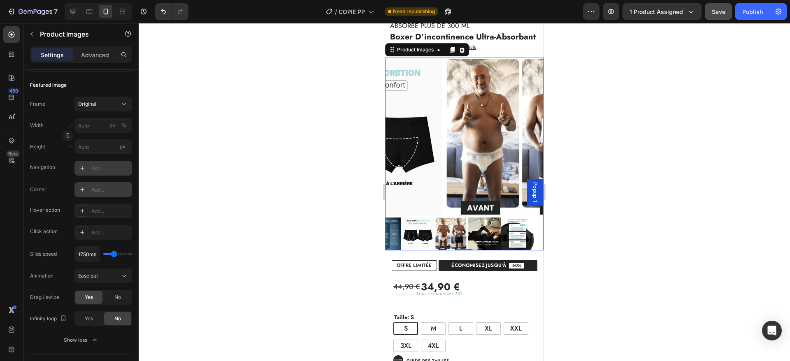
click at [487, 226] on img at bounding box center [484, 234] width 33 height 33
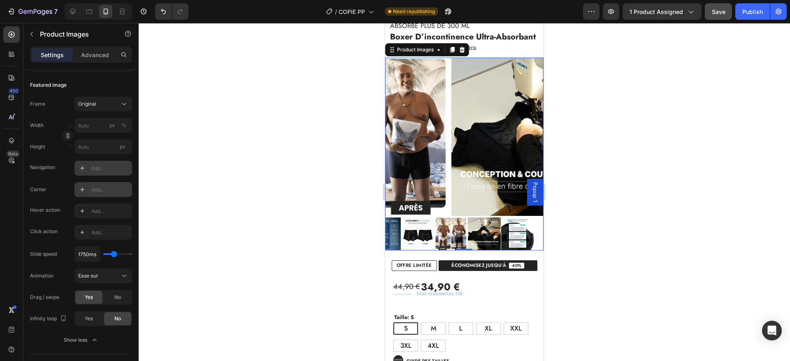
click at [513, 231] on img at bounding box center [517, 234] width 33 height 33
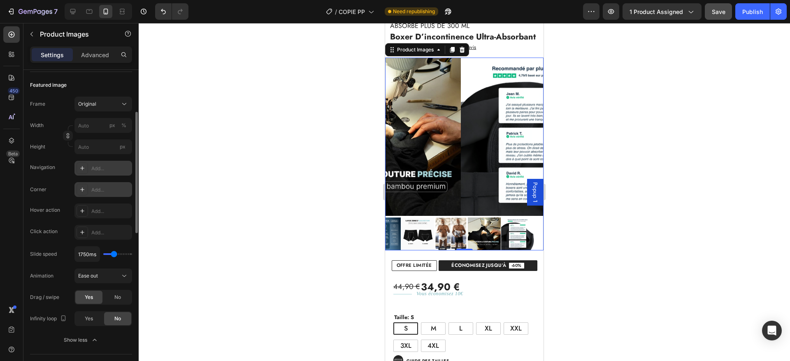
click at [111, 254] on input "range" at bounding box center [117, 254] width 29 height 2
type input "1100ms"
type input "1100"
click at [111, 255] on input "range" at bounding box center [117, 254] width 29 height 2
type input "1650ms"
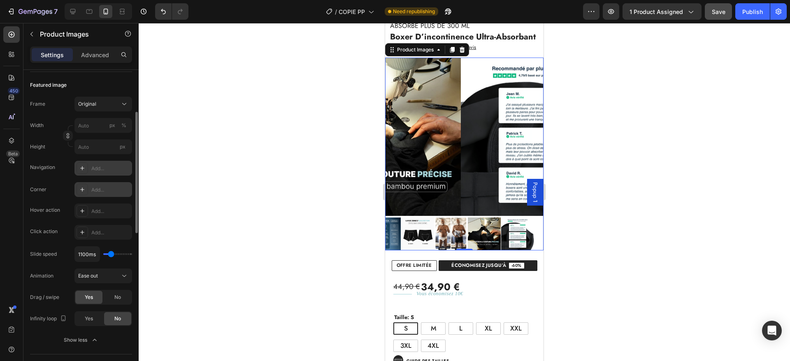
type input "1650"
type input "1450ms"
type input "1450"
click at [113, 255] on input "range" at bounding box center [117, 254] width 29 height 2
click at [490, 224] on img at bounding box center [484, 234] width 33 height 33
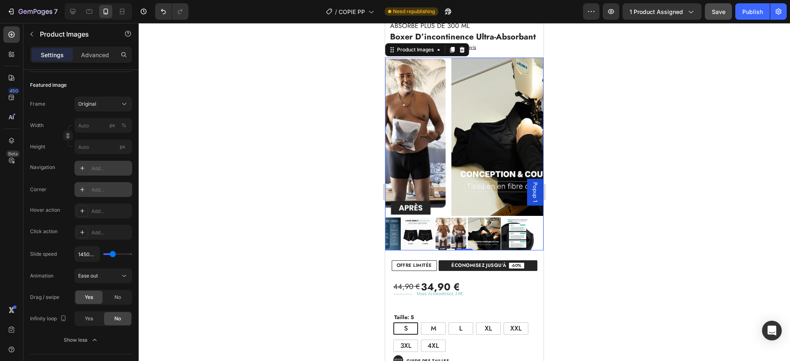
click at [520, 232] on img at bounding box center [517, 234] width 33 height 33
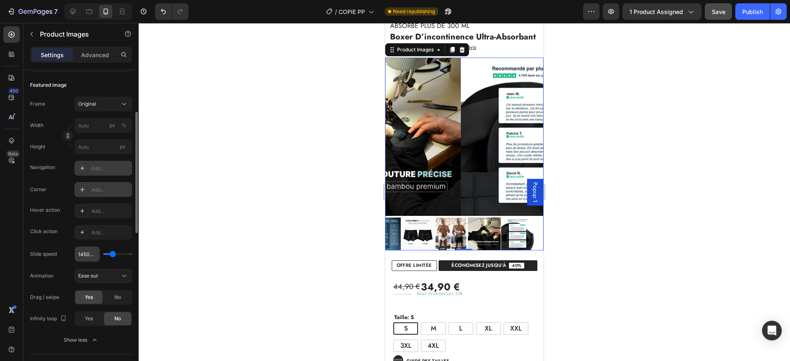
click at [92, 253] on input "1450ms" at bounding box center [87, 254] width 25 height 15
type input "1ms"
type input "100"
type input "1350ms"
type input "1350"
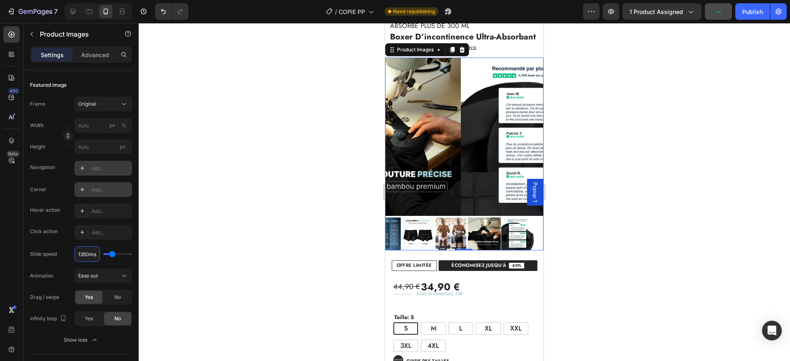
click at [13, 261] on div "450 Beta" at bounding box center [11, 164] width 16 height 276
click at [488, 230] on img at bounding box center [484, 234] width 33 height 33
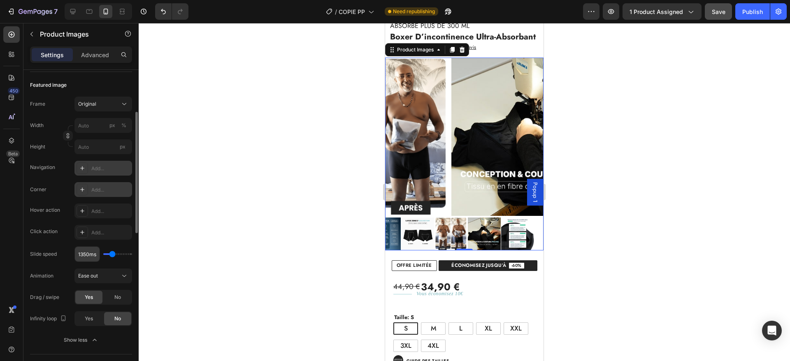
click at [87, 254] on input "1350ms" at bounding box center [87, 254] width 25 height 15
type input "1ms"
type input "100"
type input "120ms"
type input "100"
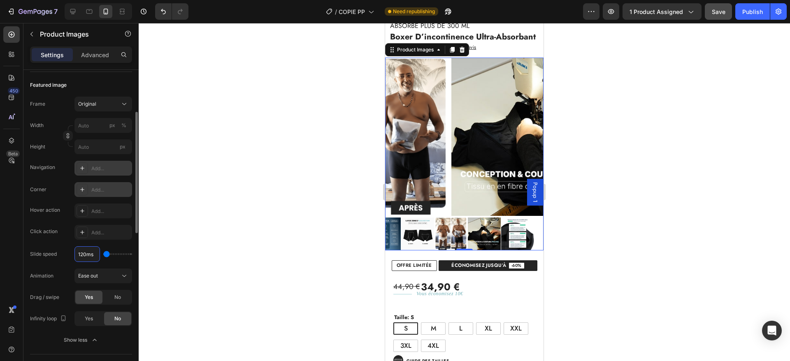
type input "1200ms"
type input "1200"
type input "1200ms"
click at [430, 235] on div at bounding box center [464, 234] width 158 height 33
click at [420, 235] on img at bounding box center [417, 234] width 33 height 33
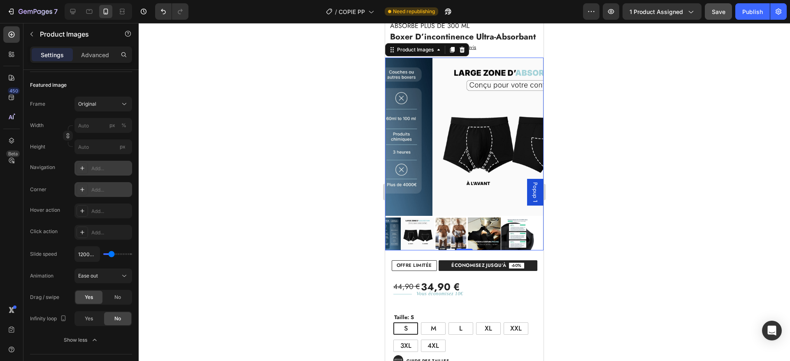
click at [453, 235] on img at bounding box center [450, 234] width 33 height 33
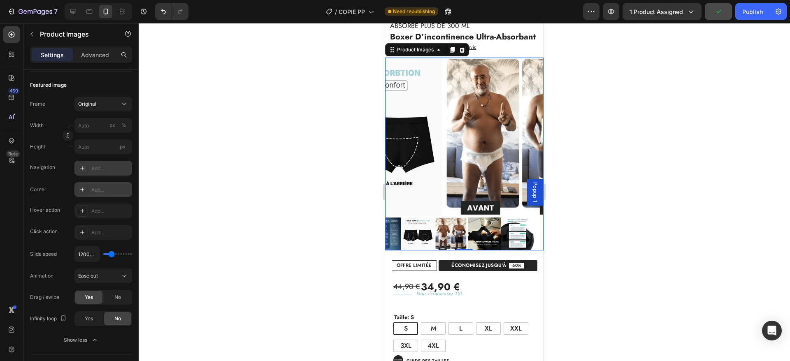
click at [476, 234] on img at bounding box center [484, 234] width 33 height 33
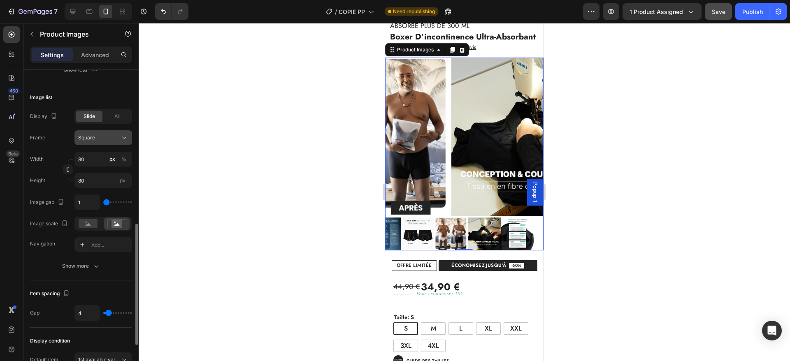
scroll to position [392, 0]
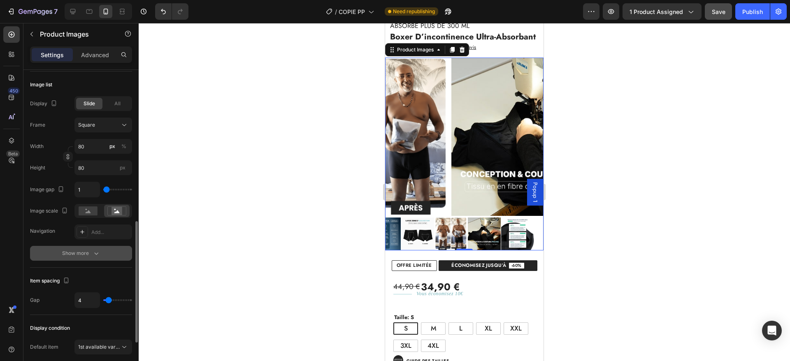
click at [85, 252] on div "Show more" at bounding box center [81, 253] width 38 height 8
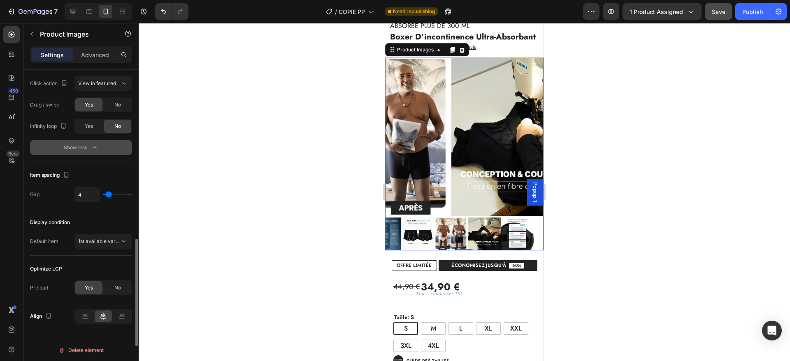
scroll to position [607, 0]
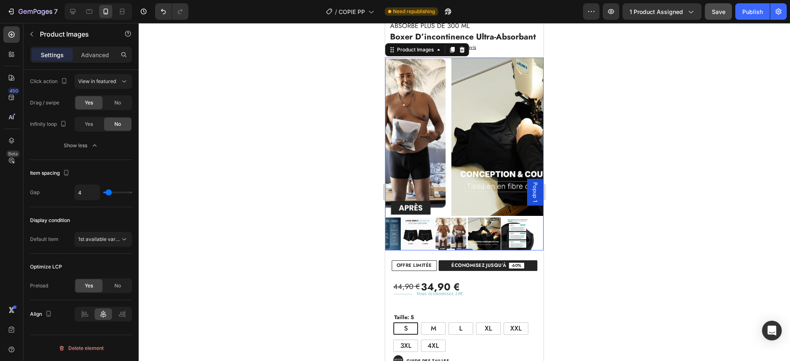
click at [100, 58] on p "Advanced" at bounding box center [95, 55] width 28 height 9
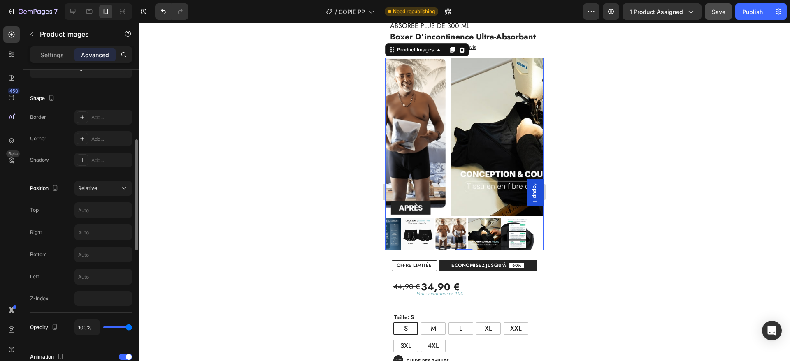
scroll to position [210, 0]
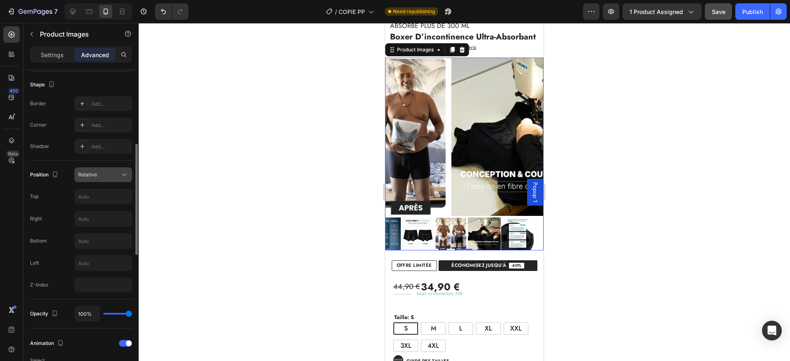
click at [100, 178] on div "Relative" at bounding box center [99, 174] width 42 height 7
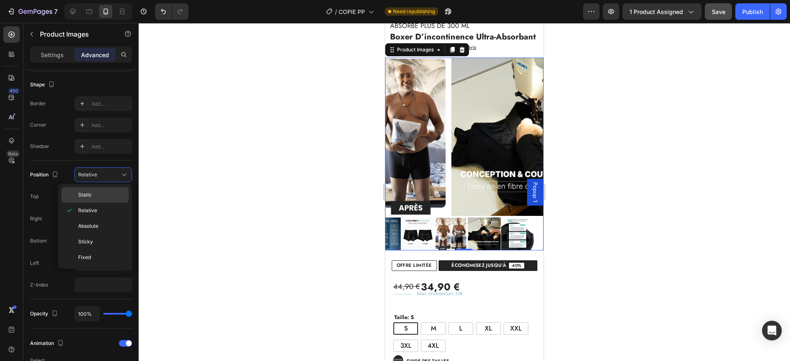
click at [92, 190] on div "Static" at bounding box center [94, 195] width 67 height 16
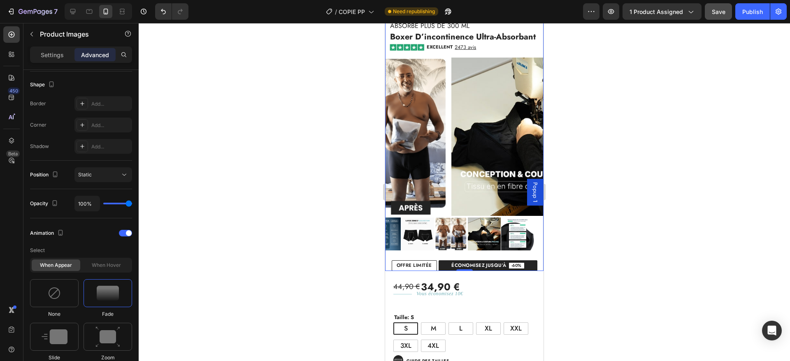
click at [449, 238] on img at bounding box center [450, 234] width 33 height 33
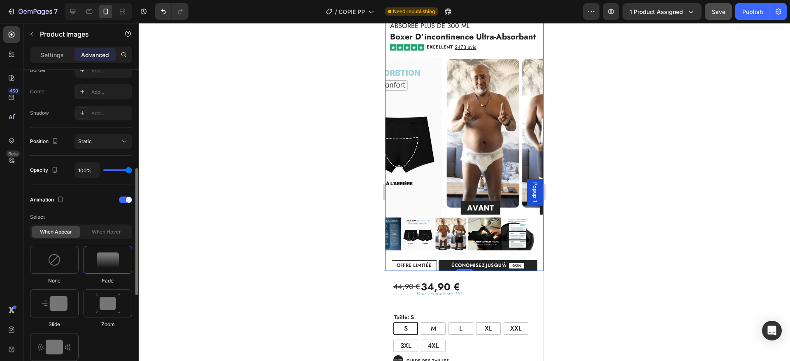
scroll to position [273, 0]
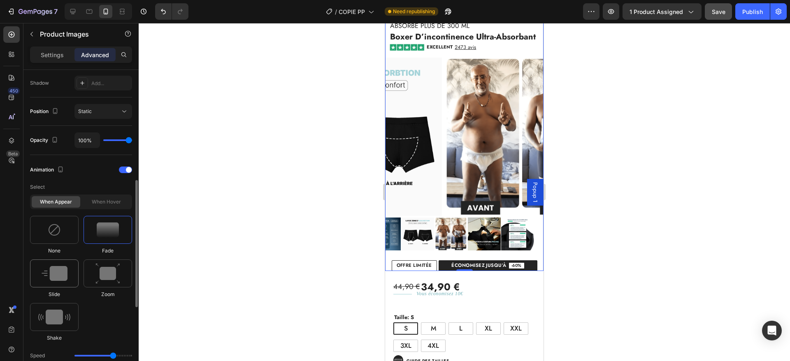
click at [67, 270] on div at bounding box center [54, 274] width 49 height 28
type input "1.7"
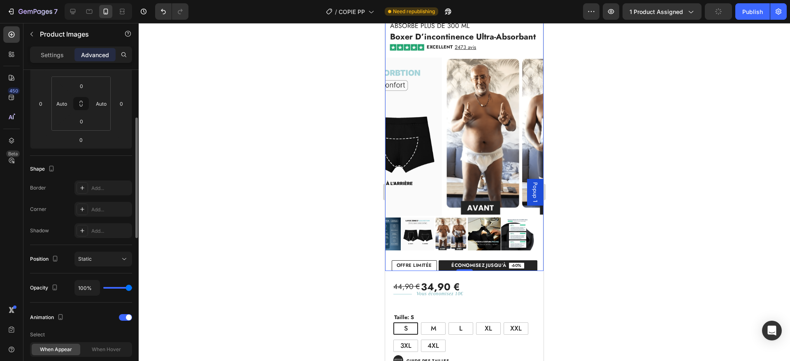
scroll to position [0, 0]
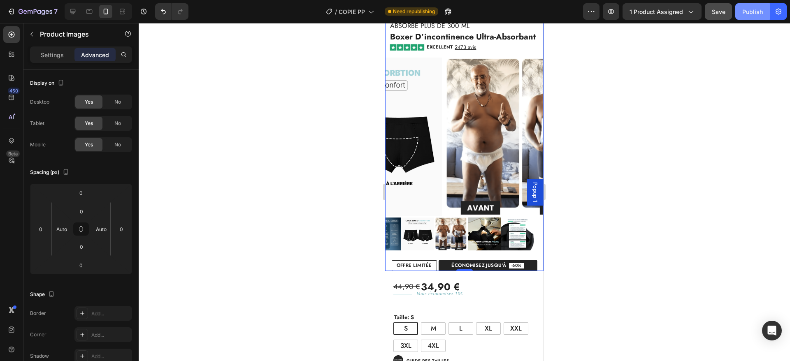
click at [753, 17] on button "Publish" at bounding box center [752, 11] width 35 height 16
click at [494, 130] on img at bounding box center [521, 137] width 158 height 158
click at [445, 130] on img at bounding box center [521, 137] width 158 height 158
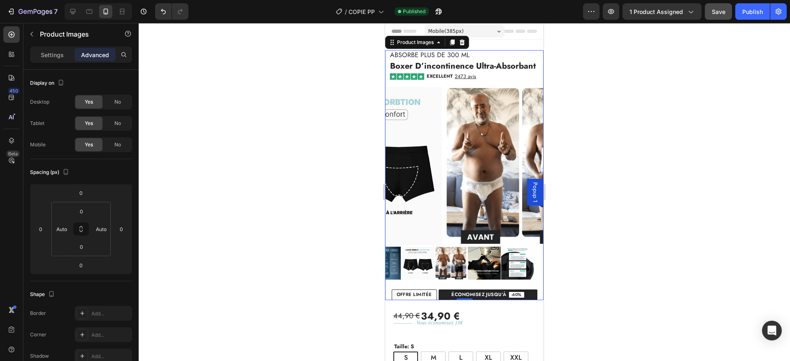
click at [442, 133] on img at bounding box center [521, 166] width 158 height 158
click at [50, 60] on div "Settings" at bounding box center [52, 54] width 41 height 13
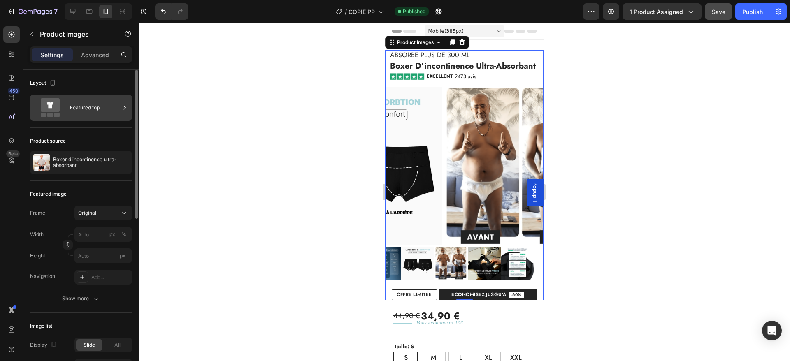
click at [100, 114] on div "Featured top" at bounding box center [95, 107] width 50 height 19
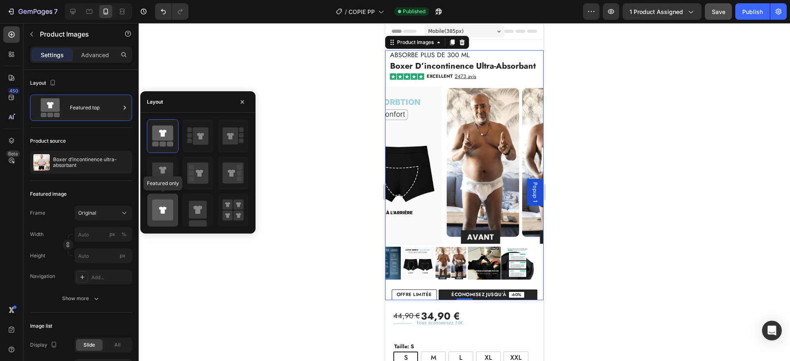
click at [175, 210] on div at bounding box center [162, 210] width 31 height 33
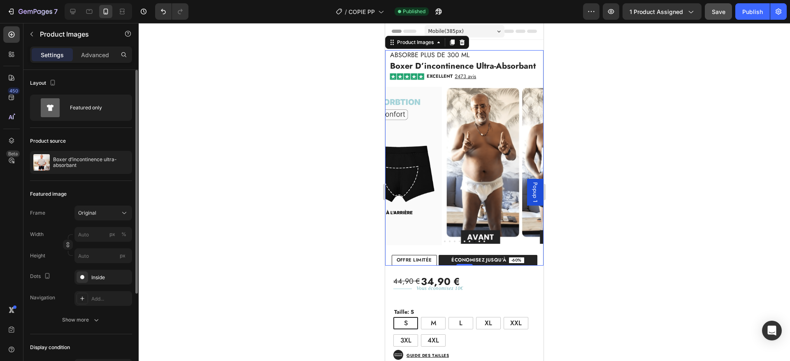
click at [90, 133] on div "Product source Boxer d’incontinence ultra-absorbant" at bounding box center [81, 154] width 102 height 53
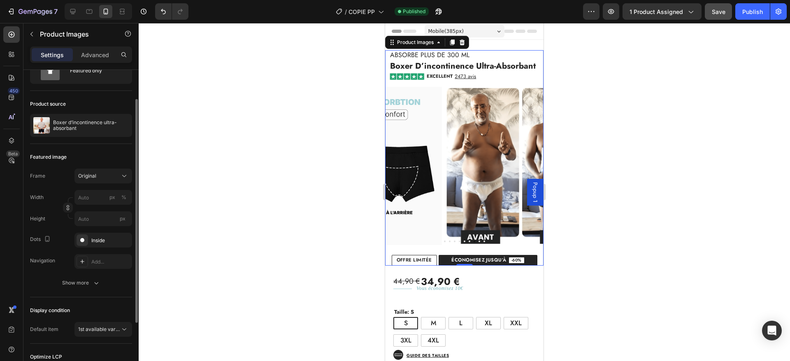
scroll to position [39, 0]
click at [94, 242] on div "Inside" at bounding box center [103, 238] width 24 height 7
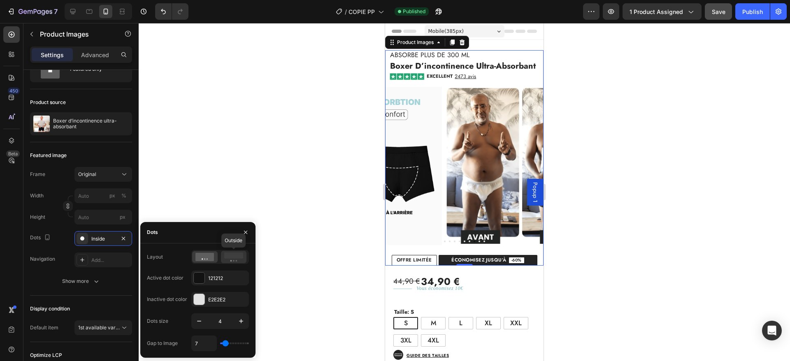
click at [226, 258] on rect at bounding box center [233, 256] width 19 height 6
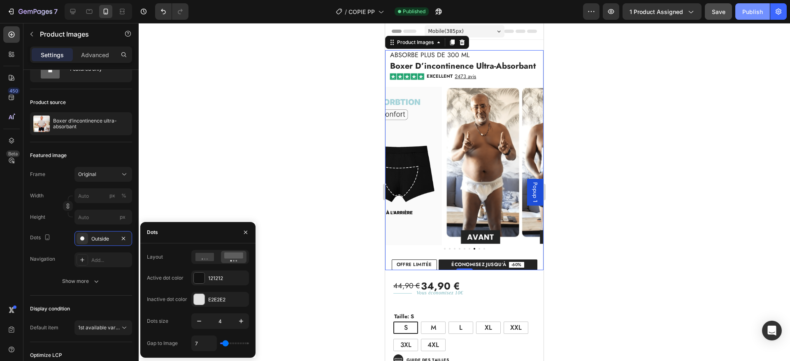
click at [752, 11] on div "Publish" at bounding box center [752, 11] width 21 height 9
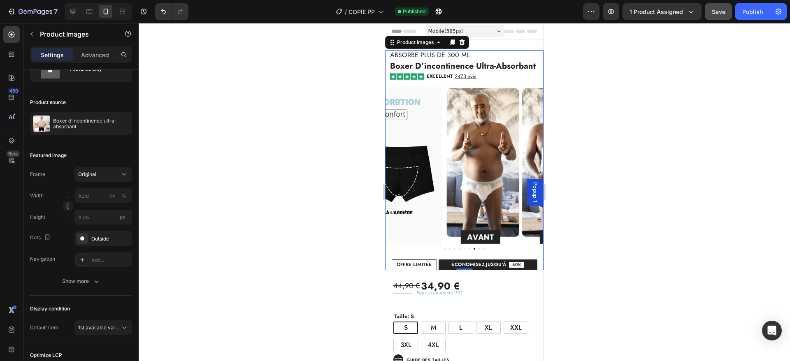
click at [445, 135] on img at bounding box center [521, 166] width 158 height 158
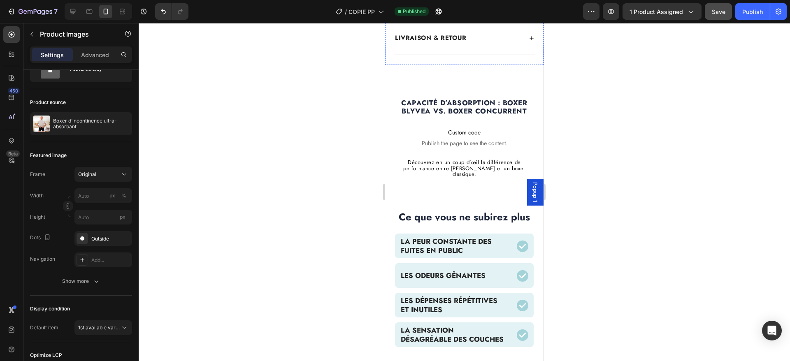
scroll to position [585, 0]
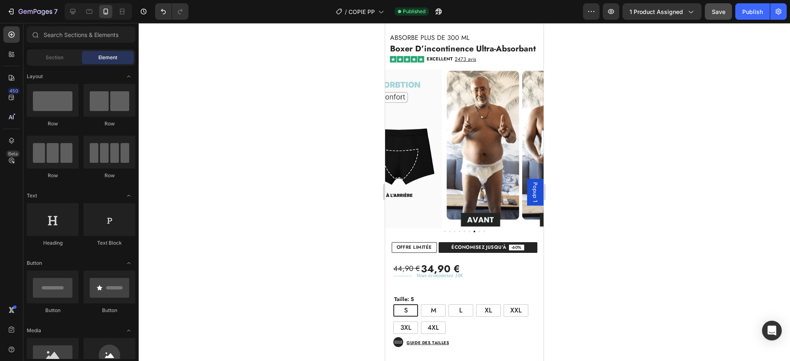
scroll to position [0, 0]
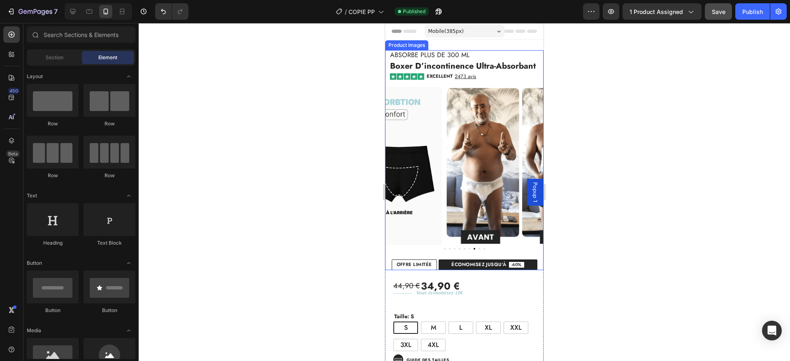
click at [397, 246] on div at bounding box center [464, 168] width 158 height 163
